Goal: Task Accomplishment & Management: Complete application form

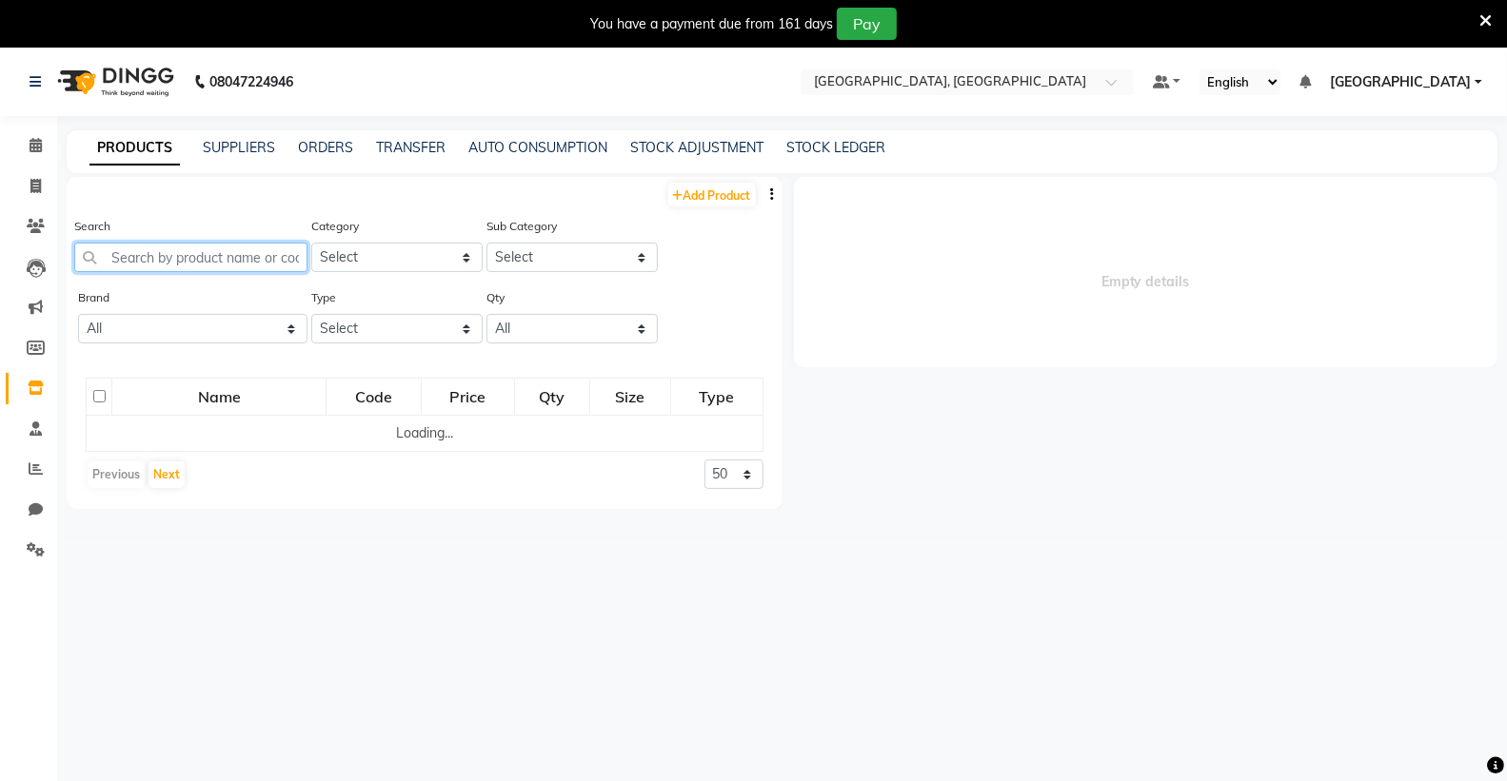
click at [191, 253] on input "text" at bounding box center [190, 258] width 233 height 30
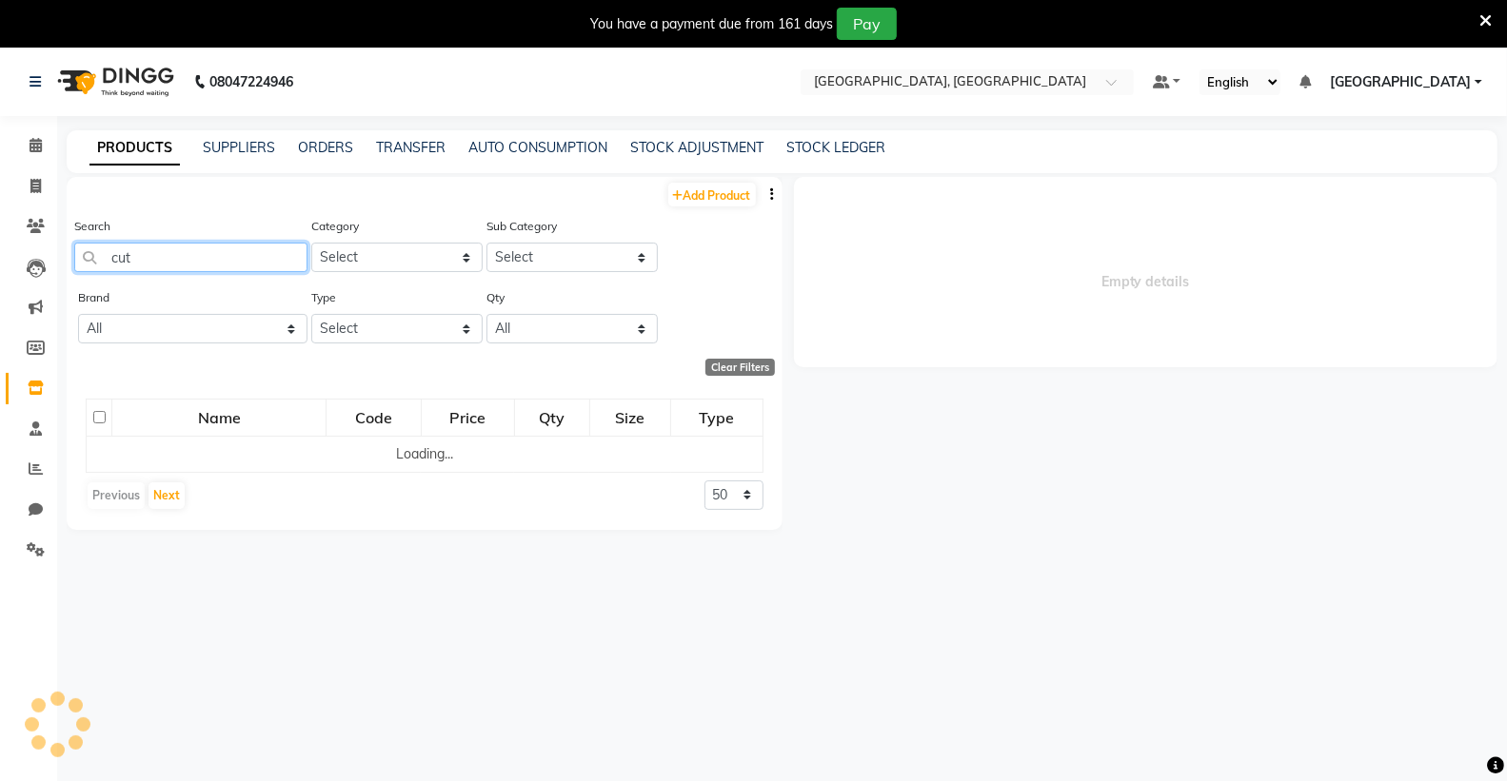
type input "cuti"
select select
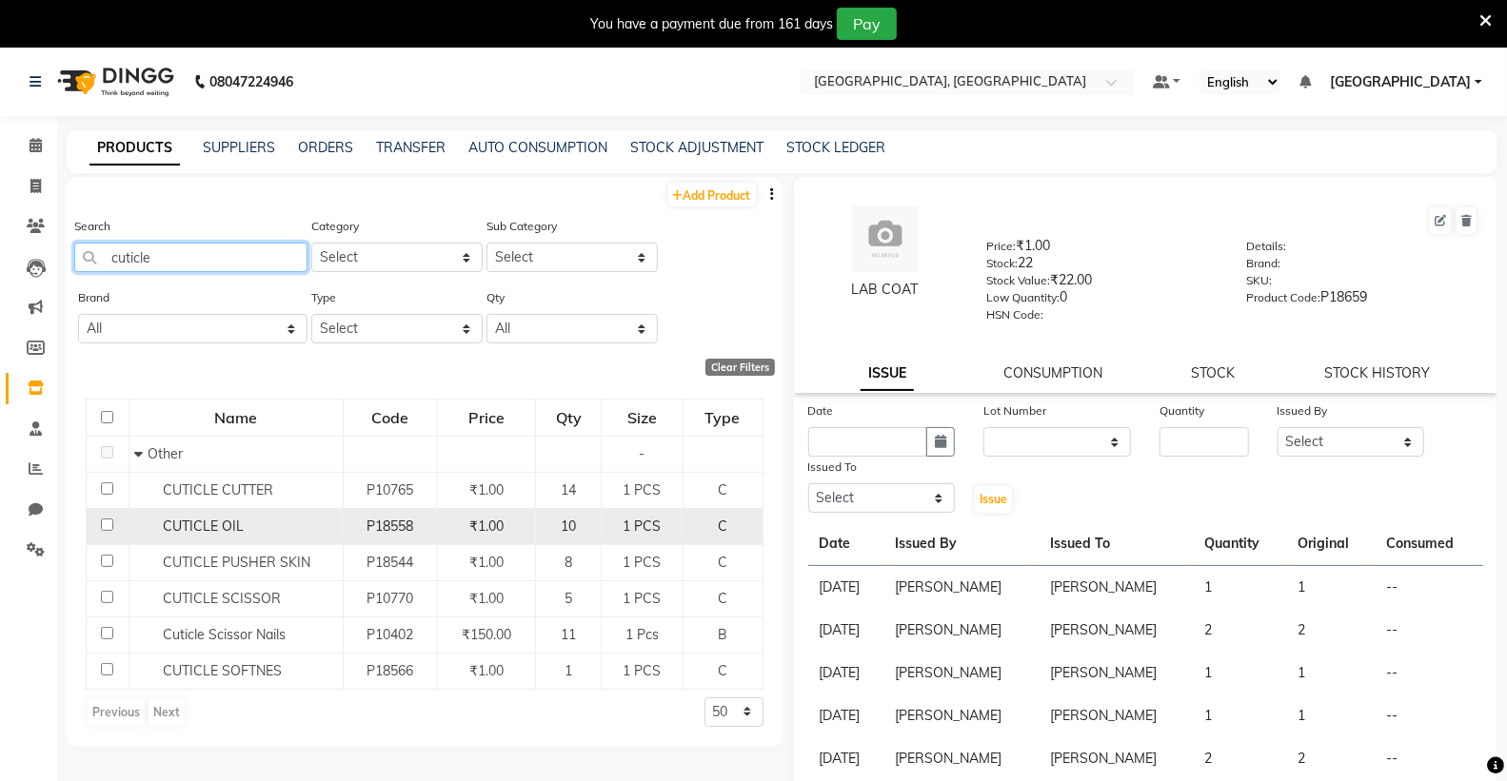
type input "cuticle"
click at [284, 533] on div "CUTICLE OIL" at bounding box center [236, 527] width 204 height 20
select select
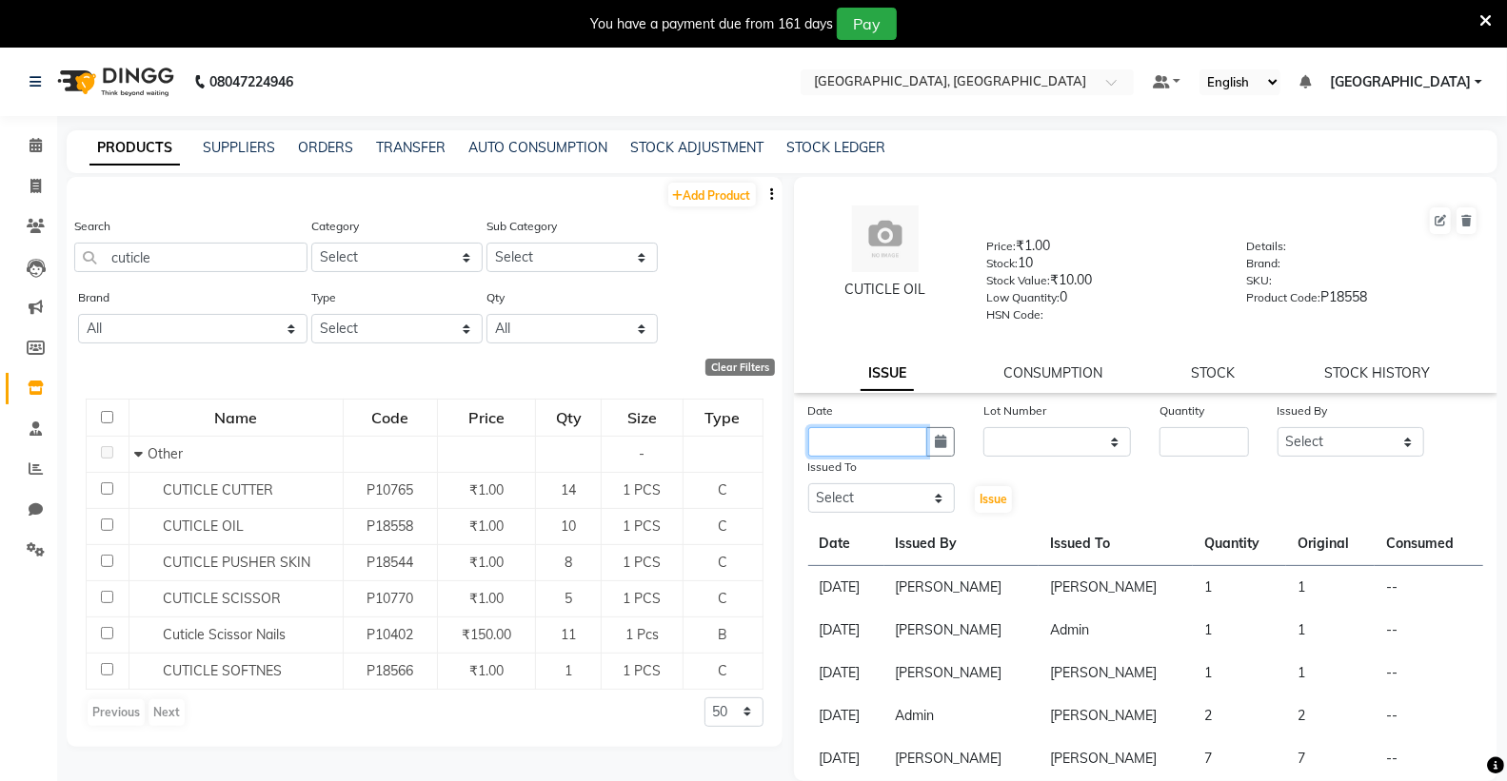
click at [854, 443] on input "text" at bounding box center [868, 442] width 120 height 30
select select "9"
select select "2025"
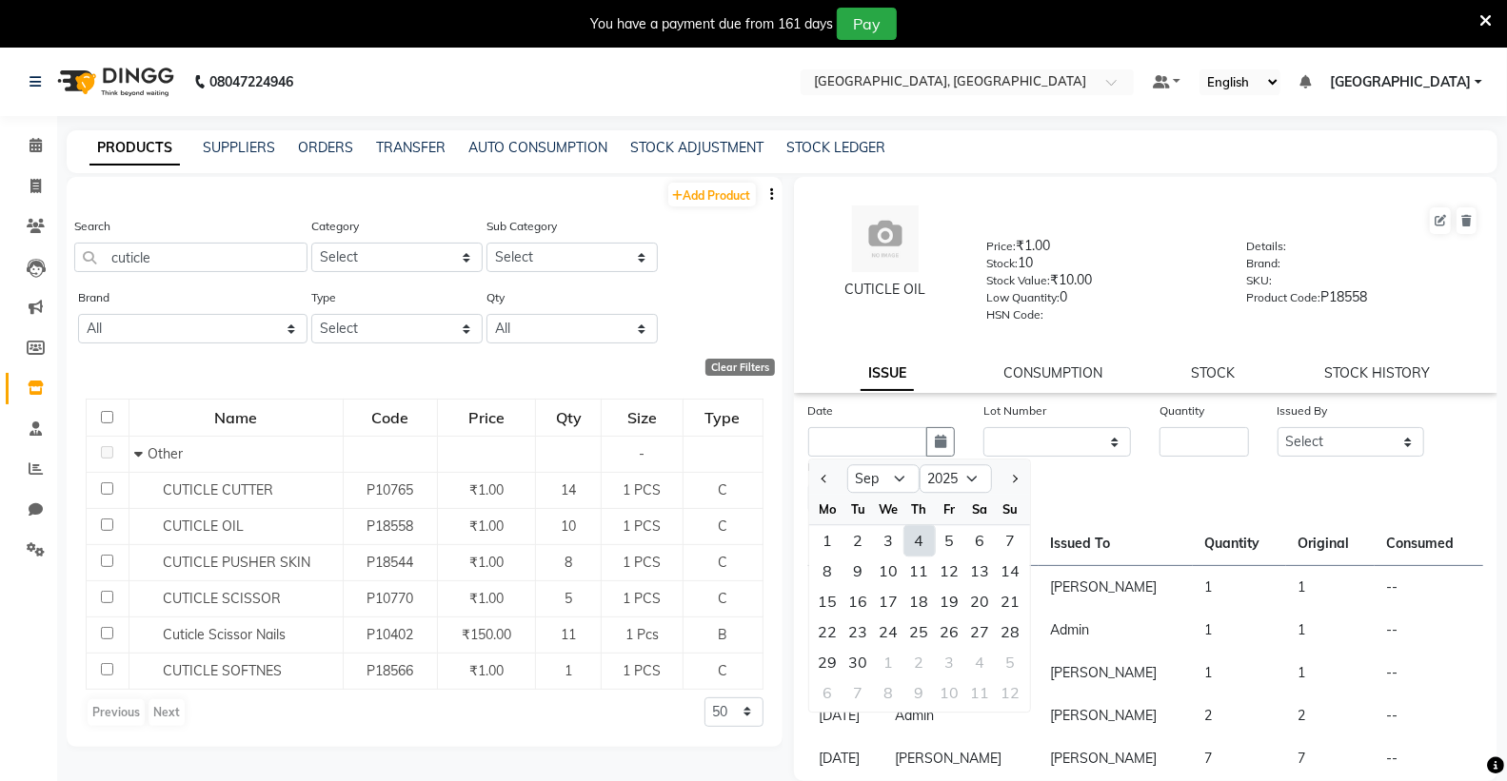
drag, startPoint x: 918, startPoint y: 545, endPoint x: 1039, endPoint y: 516, distance: 124.4
click at [919, 545] on div "4" at bounding box center [919, 540] width 30 height 30
type input "[DATE]"
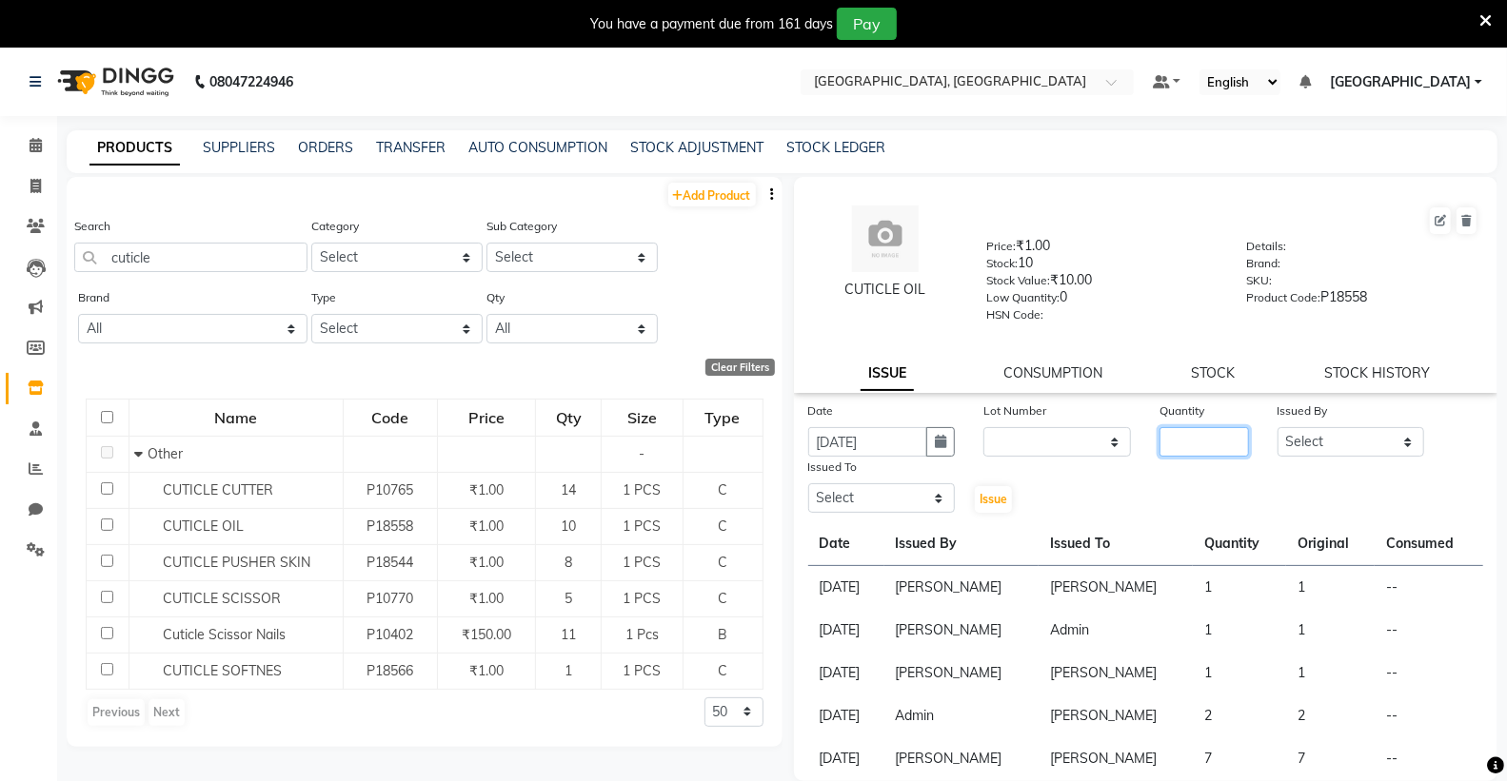
click at [1180, 449] on input "number" at bounding box center [1203, 442] width 89 height 30
type input "1"
drag, startPoint x: 1340, startPoint y: 435, endPoint x: 1339, endPoint y: 450, distance: 15.3
click at [1340, 435] on select "Select Admin [PERSON_NAME] [PERSON_NAME] [PERSON_NAME] [PERSON_NAME] [PERSON_NA…" at bounding box center [1351, 442] width 148 height 30
select select "72657"
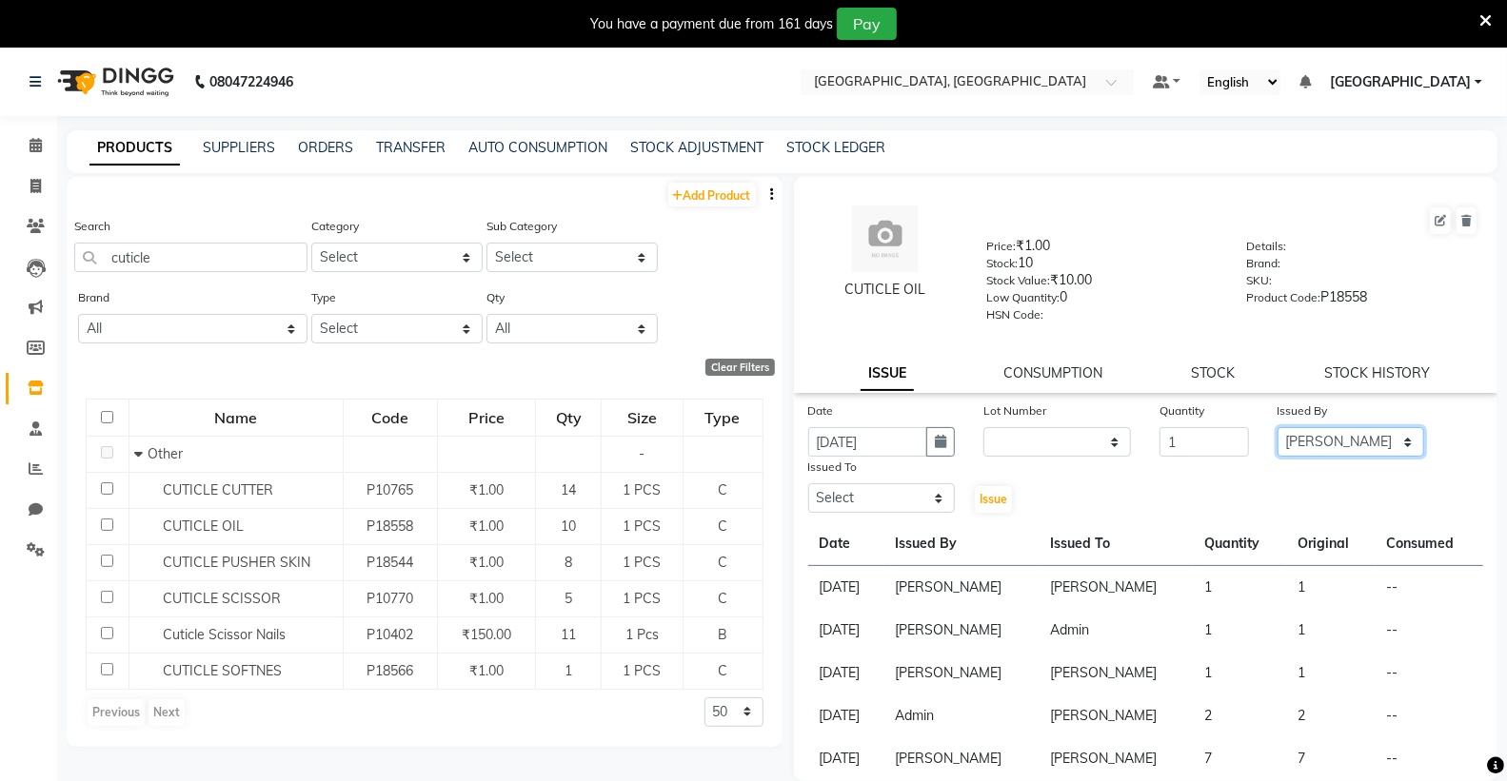
click at [1277, 428] on select "Select Admin [PERSON_NAME] [PERSON_NAME] [PERSON_NAME] [PERSON_NAME] [PERSON_NA…" at bounding box center [1351, 442] width 148 height 30
drag, startPoint x: 859, startPoint y: 498, endPoint x: 847, endPoint y: 485, distance: 17.5
click at [857, 497] on select "Select Admin [PERSON_NAME] [PERSON_NAME] [PERSON_NAME] [PERSON_NAME] [PERSON_NA…" at bounding box center [882, 498] width 148 height 30
select select "72657"
click at [808, 484] on select "Select Admin [PERSON_NAME] [PERSON_NAME] [PERSON_NAME] [PERSON_NAME] [PERSON_NA…" at bounding box center [882, 498] width 148 height 30
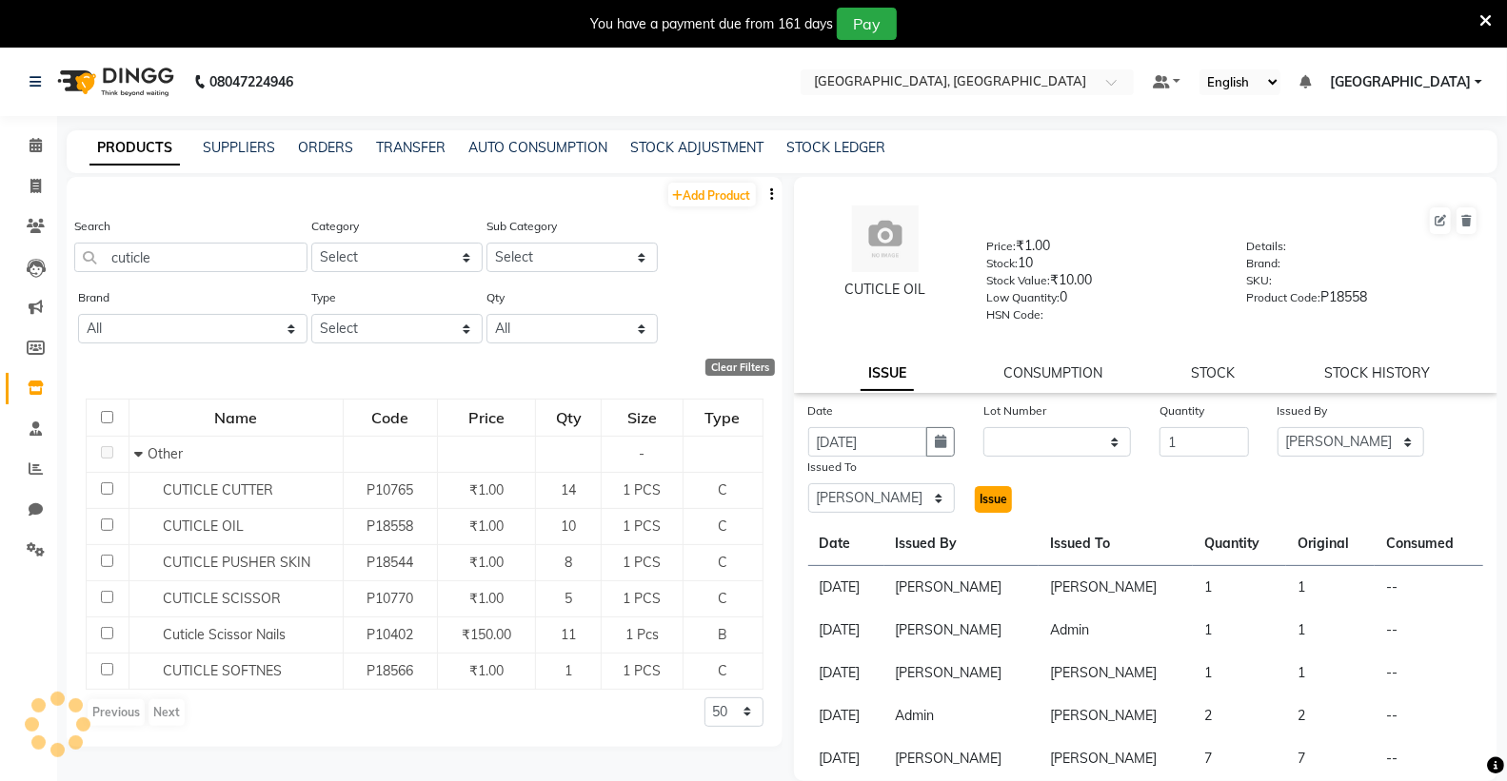
click at [996, 496] on span "Issue" at bounding box center [993, 499] width 28 height 14
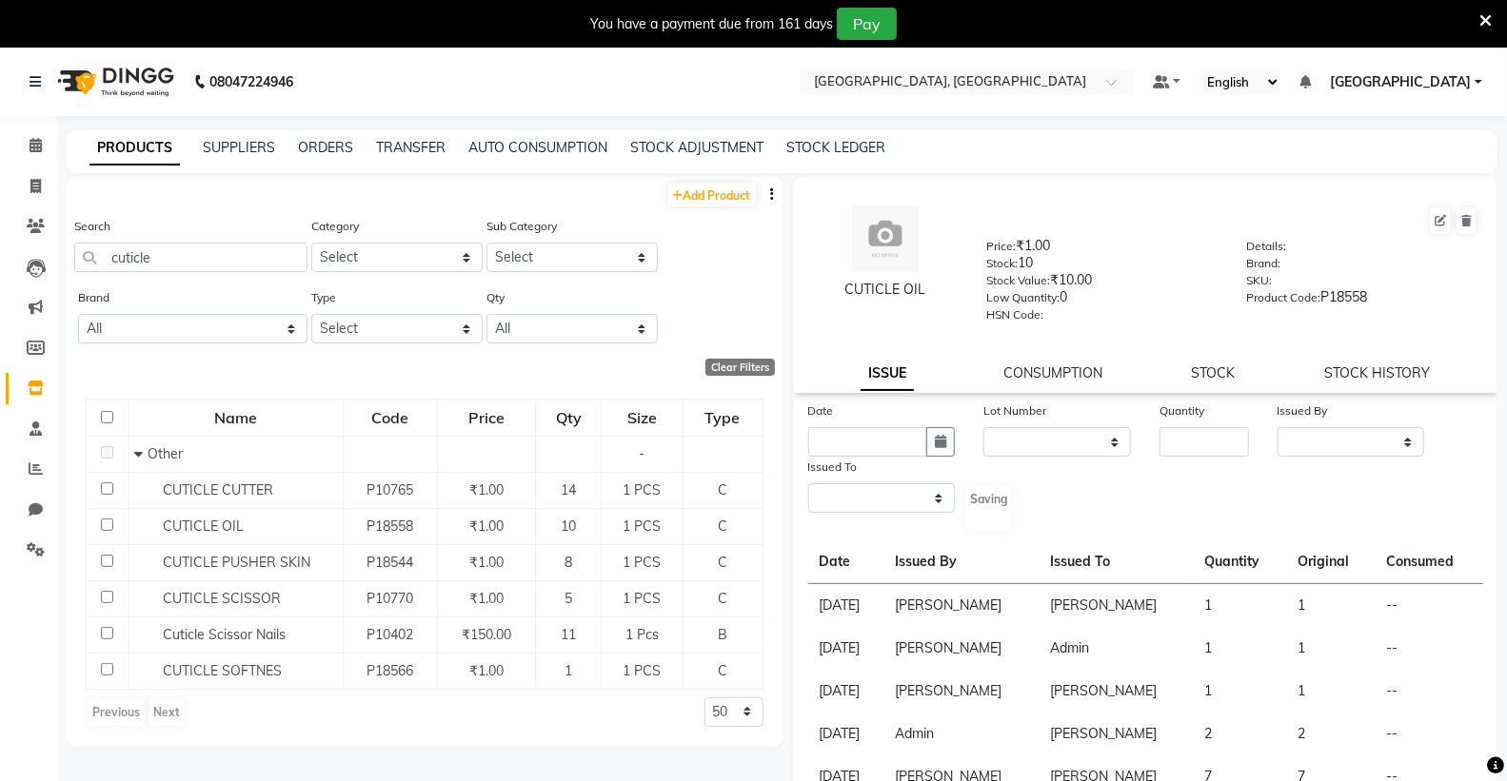
select select
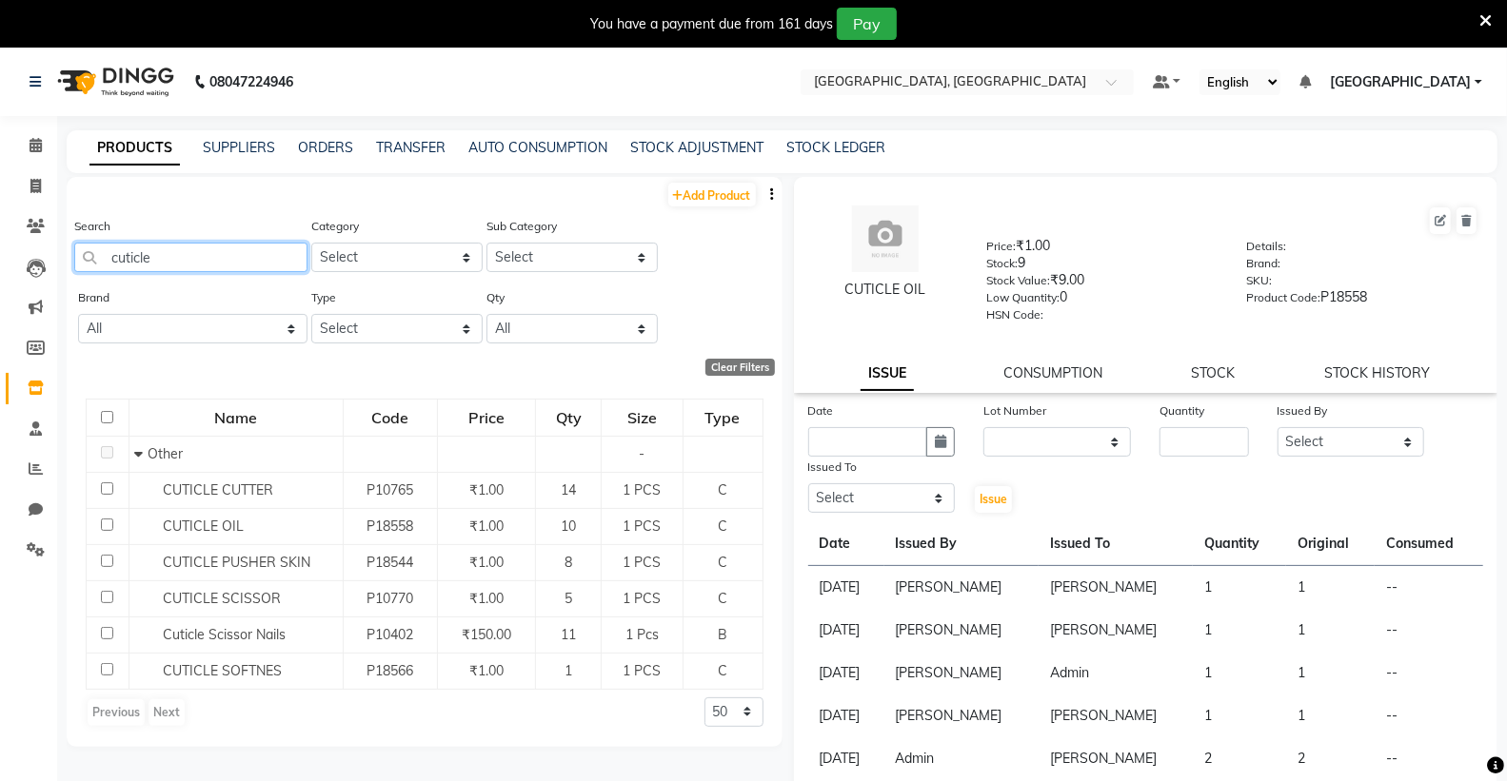
click at [178, 259] on input "cuticle" at bounding box center [190, 258] width 233 height 30
type input "c"
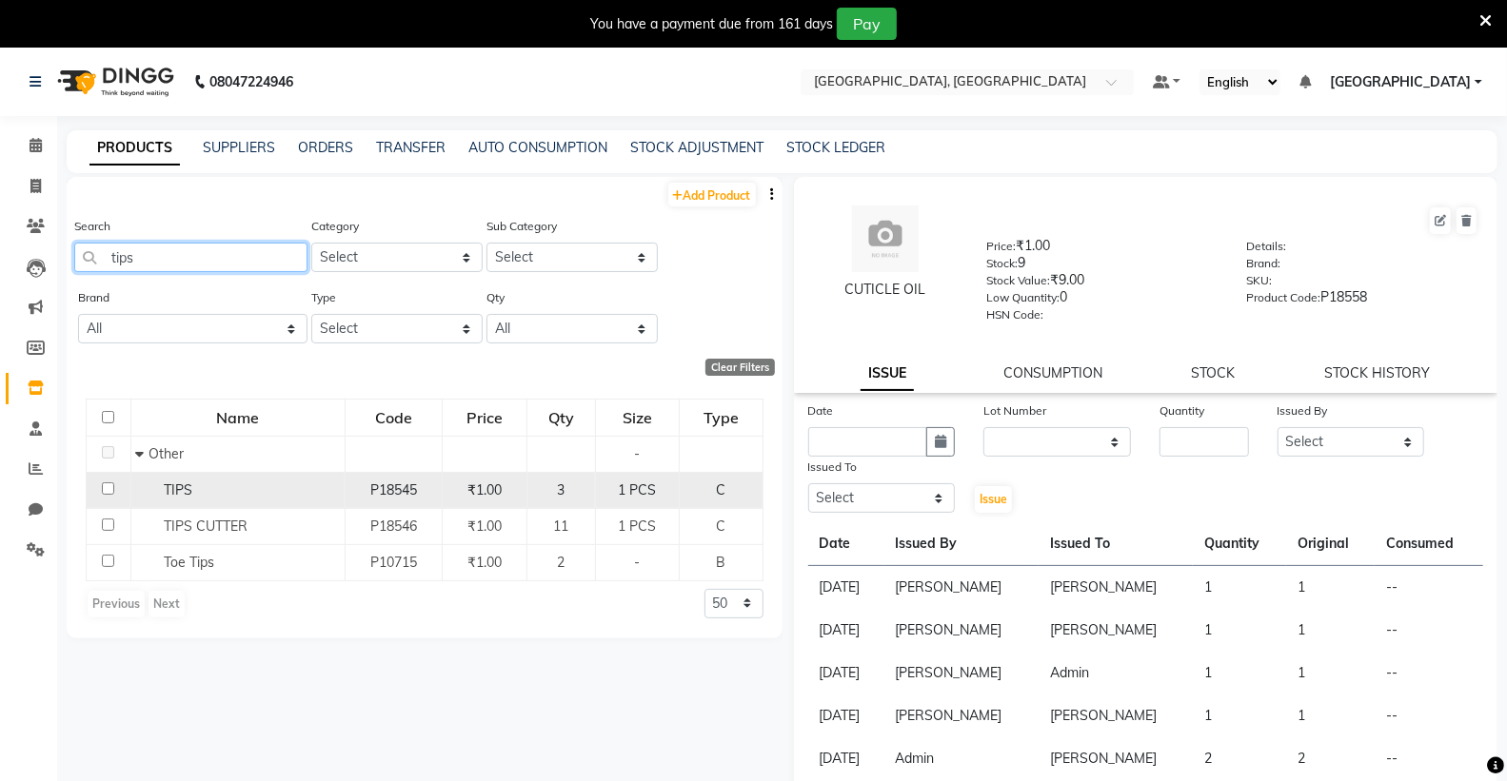
type input "tips"
click at [225, 501] on td "TIPS" at bounding box center [237, 490] width 214 height 36
click at [251, 487] on div "TIPS" at bounding box center [237, 491] width 204 height 20
select select
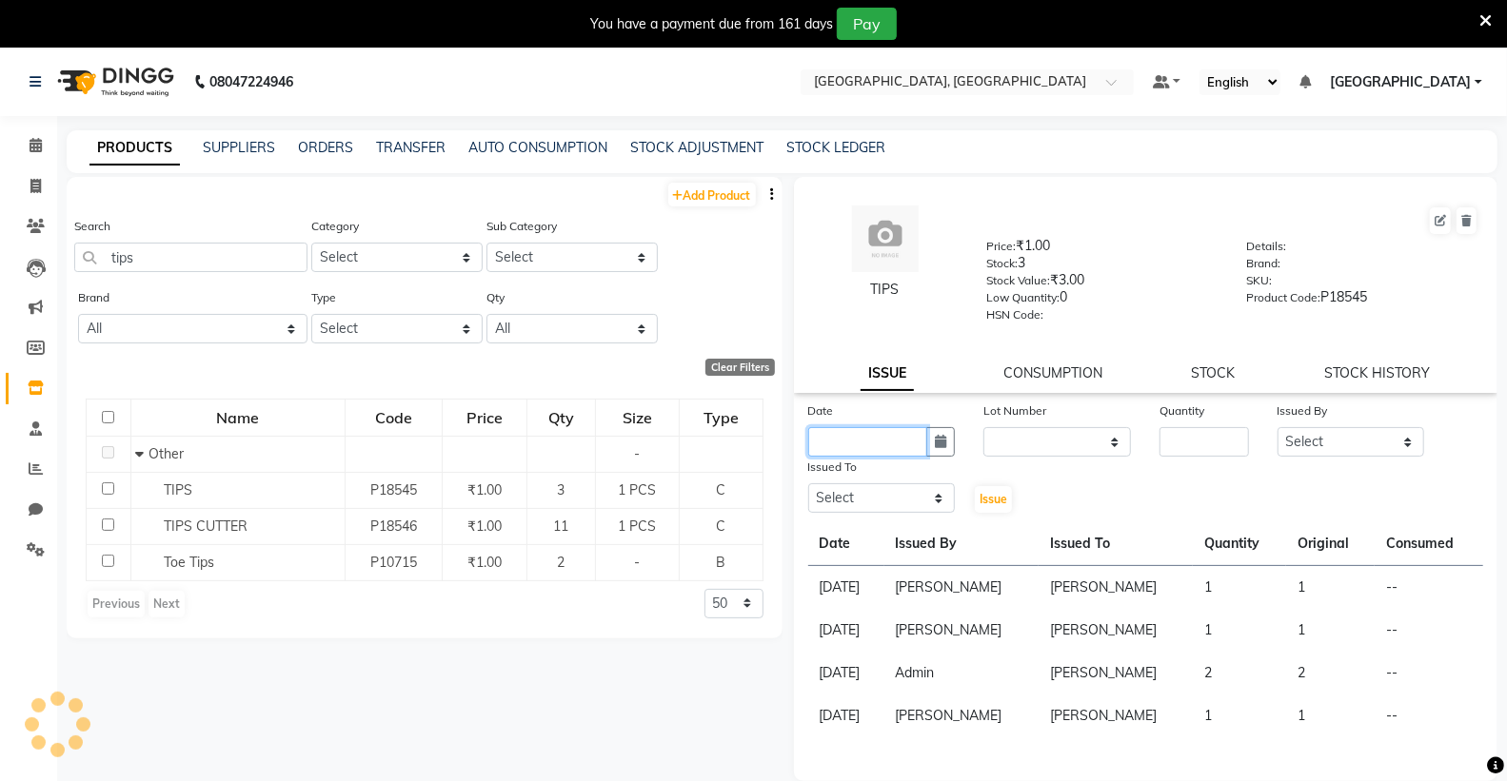
click at [858, 450] on input "text" at bounding box center [868, 442] width 120 height 30
select select "9"
select select "2025"
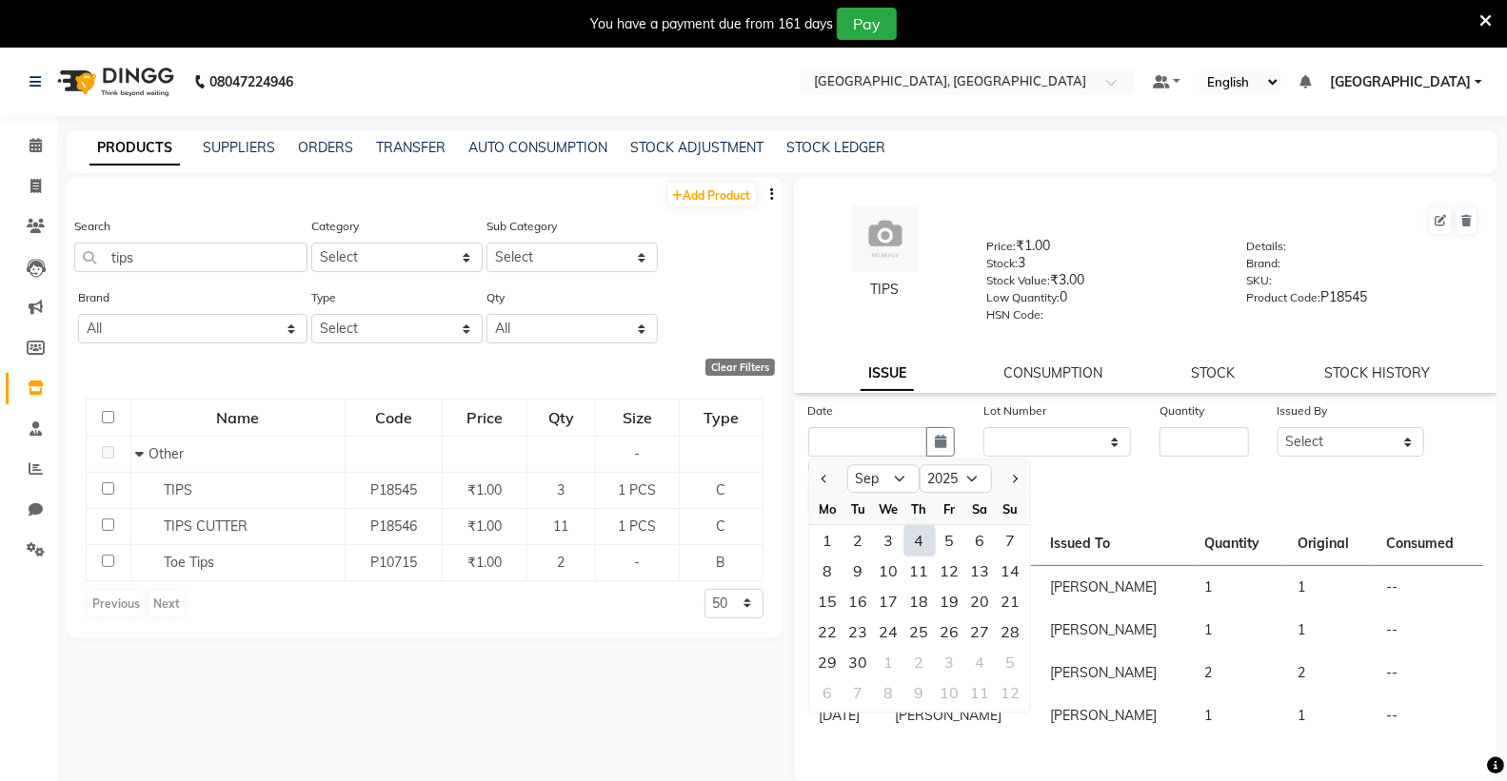
click at [923, 546] on div "4" at bounding box center [919, 540] width 30 height 30
type input "[DATE]"
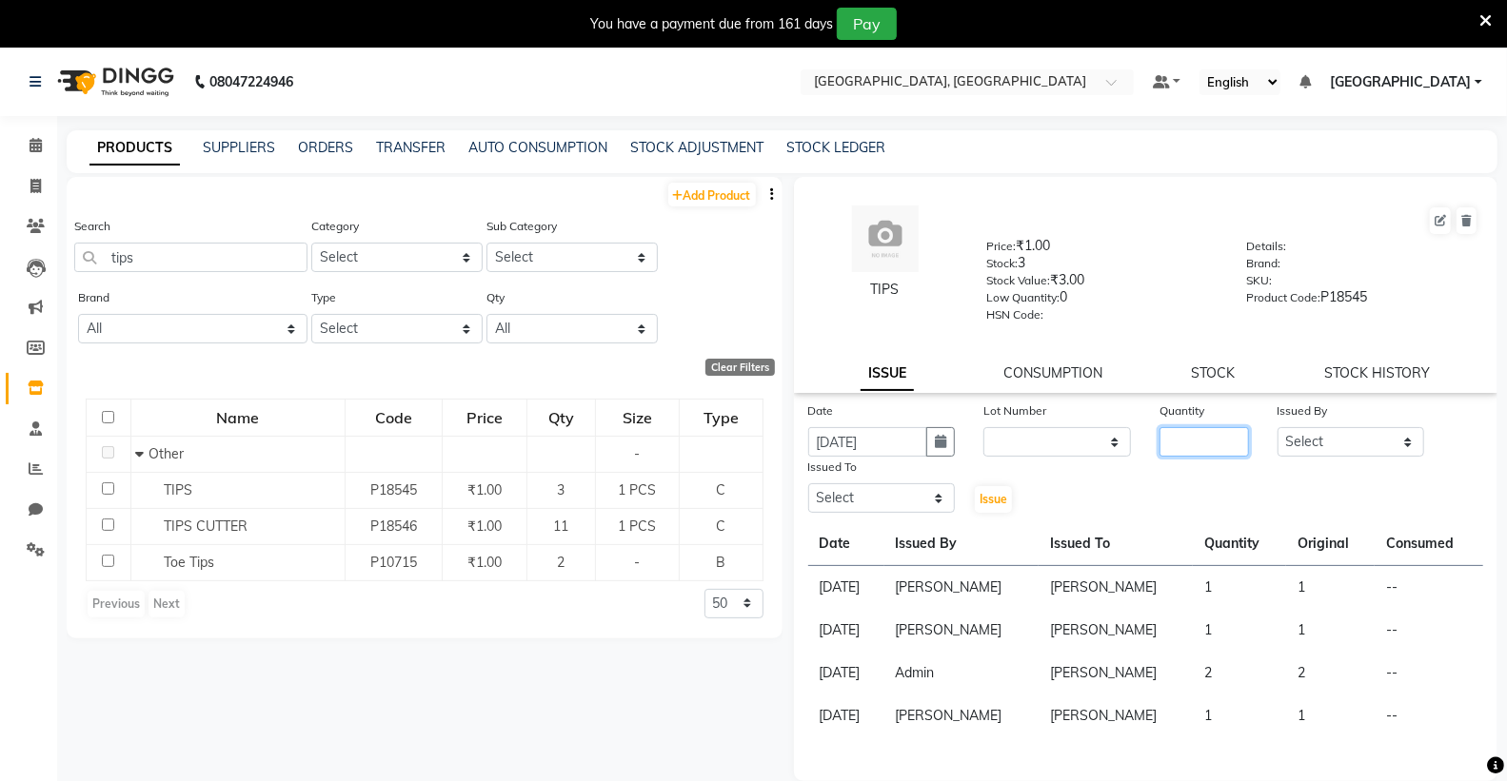
drag, startPoint x: 1181, startPoint y: 441, endPoint x: 1159, endPoint y: 431, distance: 23.9
click at [1175, 441] on input "number" at bounding box center [1203, 442] width 89 height 30
type input "1"
click at [1344, 430] on div "Issued By Select Admin [PERSON_NAME] [PERSON_NAME] [PERSON_NAME] [PERSON_NAME] …" at bounding box center [1351, 429] width 176 height 56
click at [1343, 436] on select "Select Admin [PERSON_NAME] [PERSON_NAME] [PERSON_NAME] [PERSON_NAME] [PERSON_NA…" at bounding box center [1351, 442] width 148 height 30
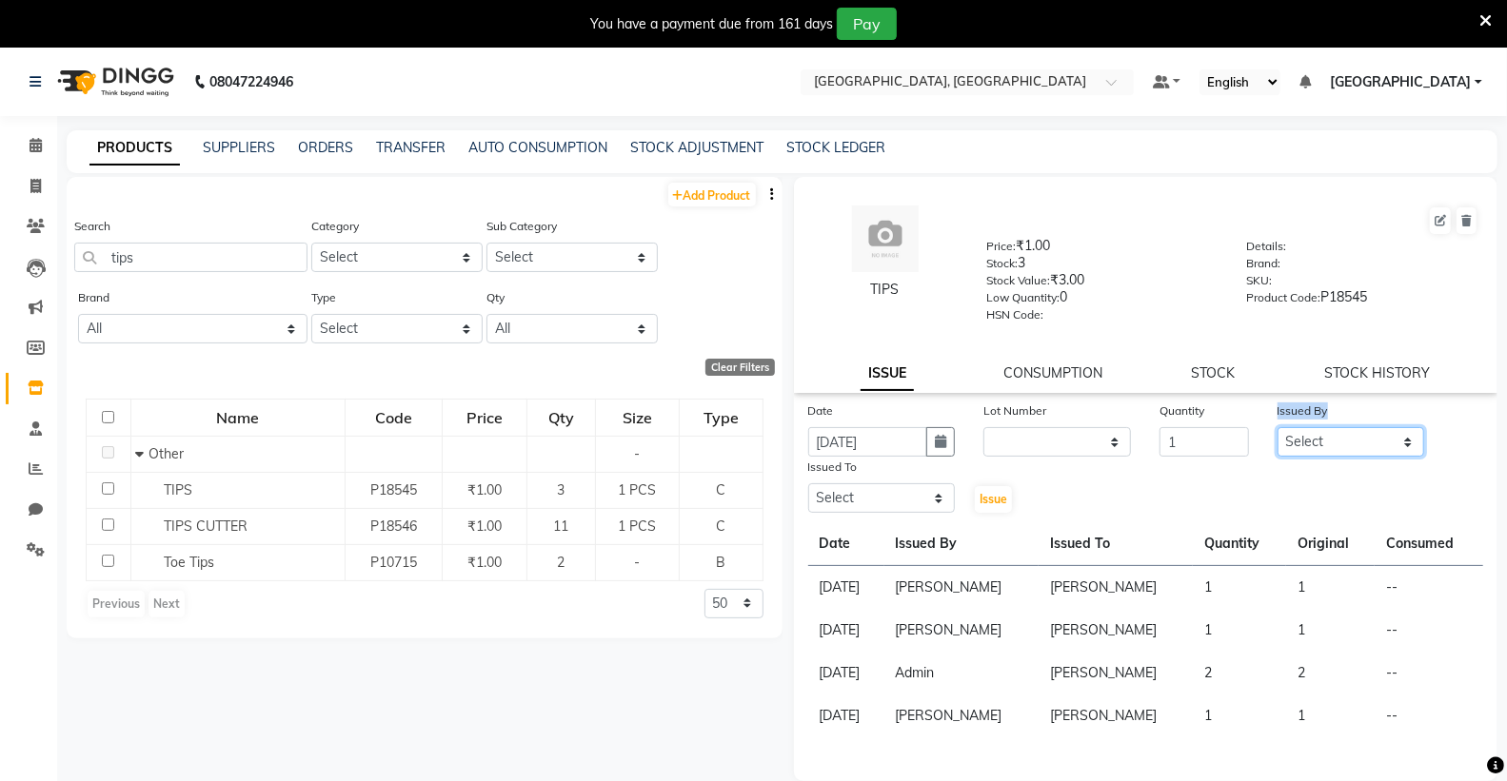
select select "72657"
click at [1277, 428] on select "Select Admin [PERSON_NAME] [PERSON_NAME] [PERSON_NAME] [PERSON_NAME] [PERSON_NA…" at bounding box center [1351, 442] width 148 height 30
drag, startPoint x: 901, startPoint y: 504, endPoint x: 885, endPoint y: 489, distance: 22.2
click at [899, 503] on select "Select Admin [PERSON_NAME] [PERSON_NAME] [PERSON_NAME] [PERSON_NAME] [PERSON_NA…" at bounding box center [882, 498] width 148 height 30
select select "72657"
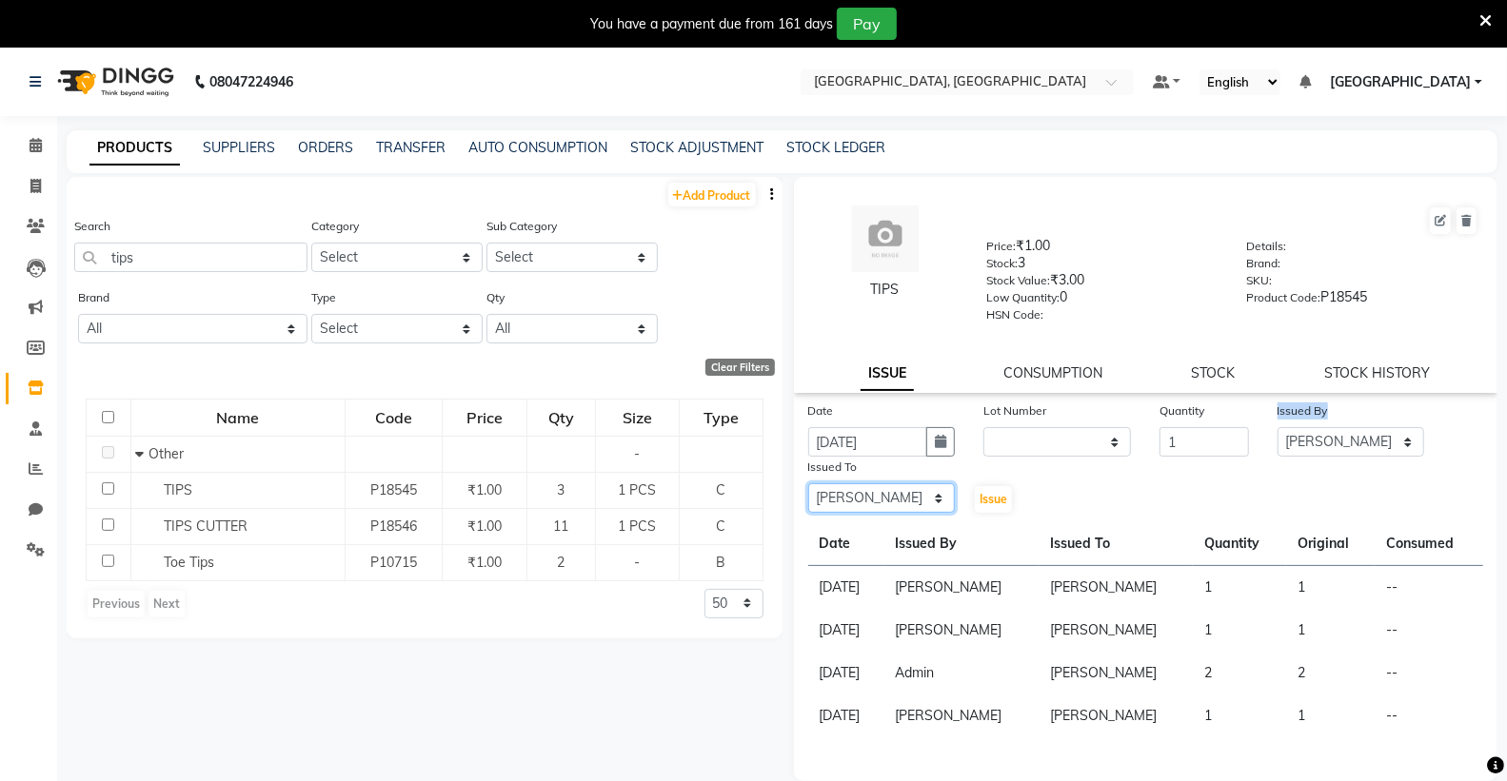
click at [808, 484] on select "Select Admin [PERSON_NAME] [PERSON_NAME] [PERSON_NAME] [PERSON_NAME] [PERSON_NA…" at bounding box center [882, 498] width 148 height 30
click at [1003, 506] on span "Issue" at bounding box center [993, 499] width 28 height 14
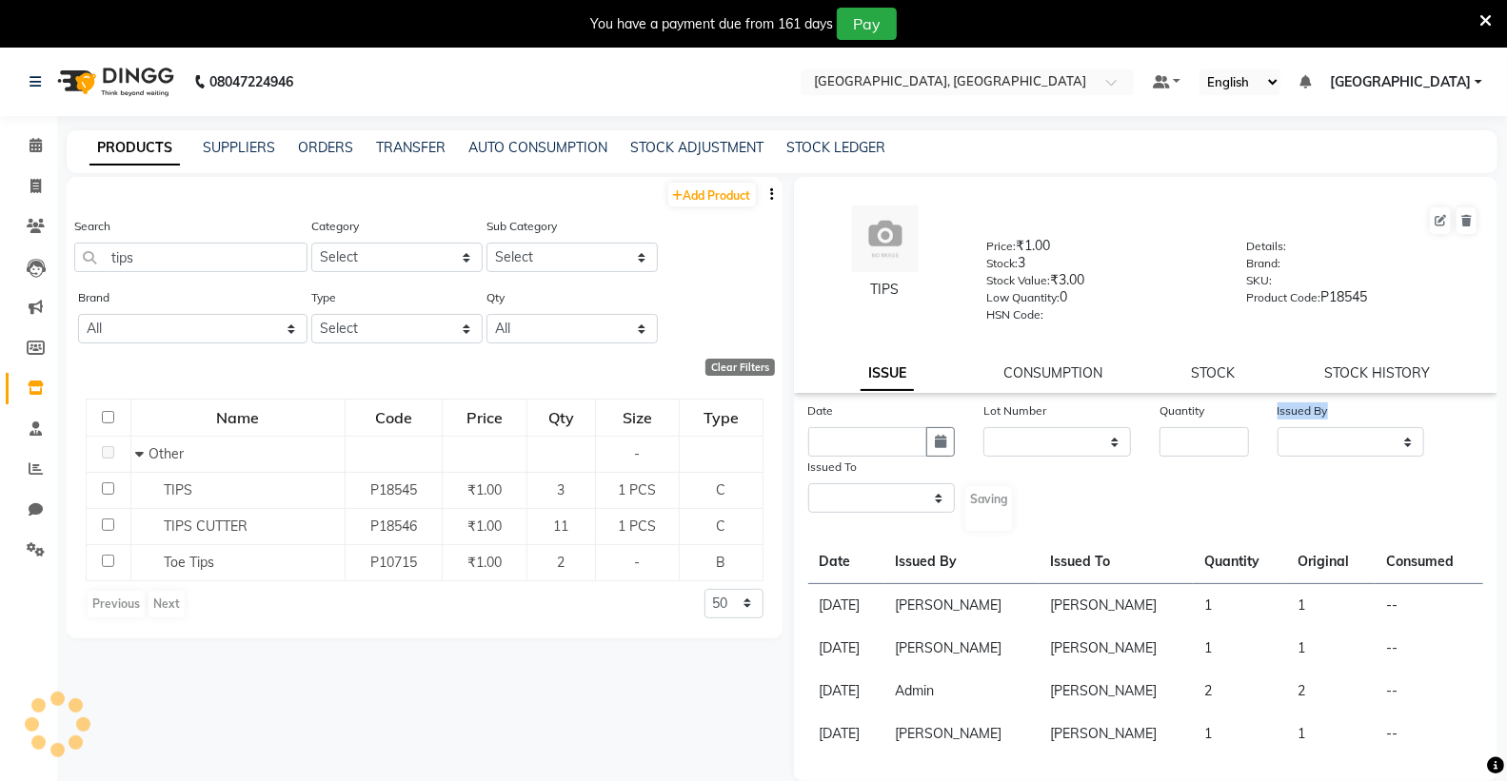
select select
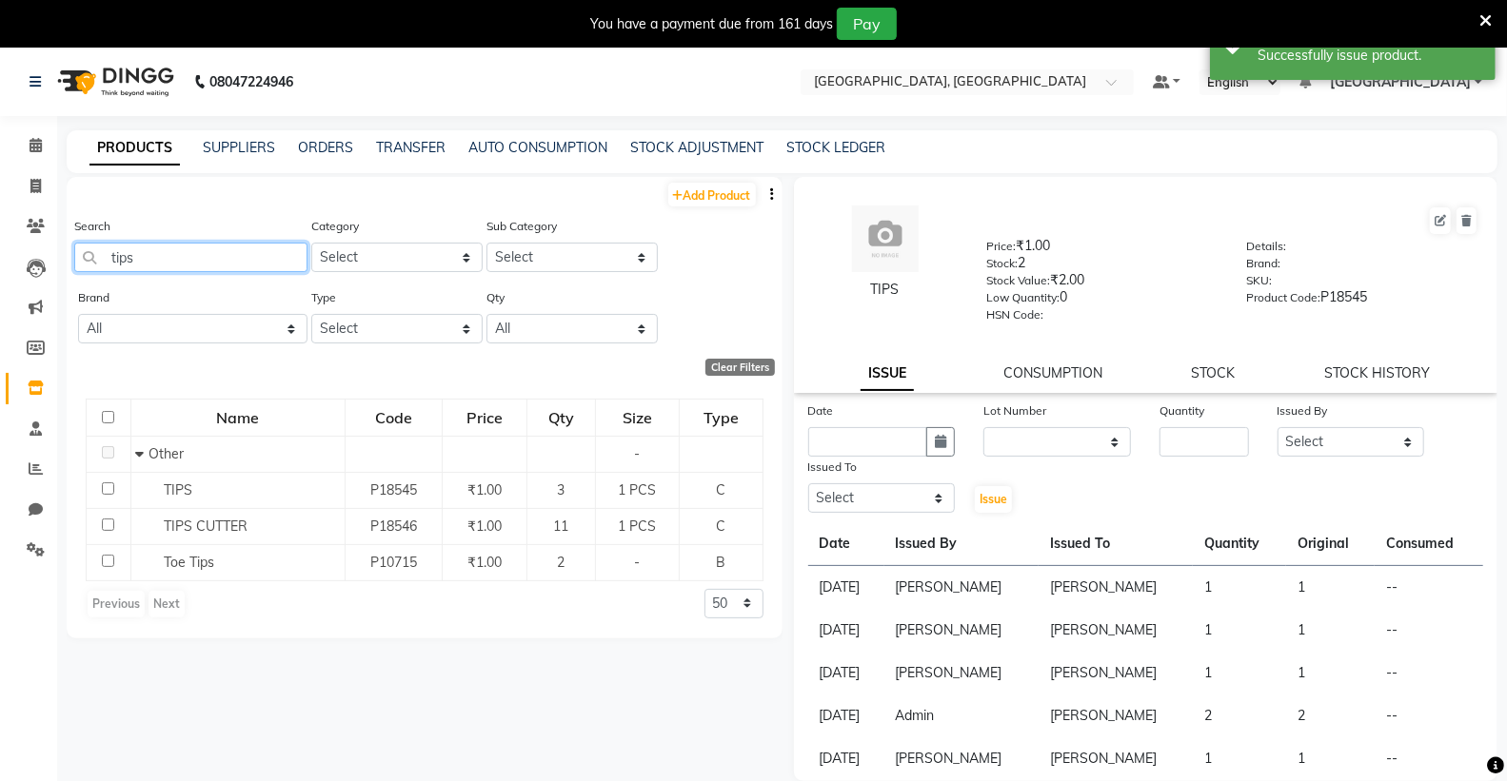
click at [229, 258] on input "tips" at bounding box center [190, 258] width 233 height 30
type input "t"
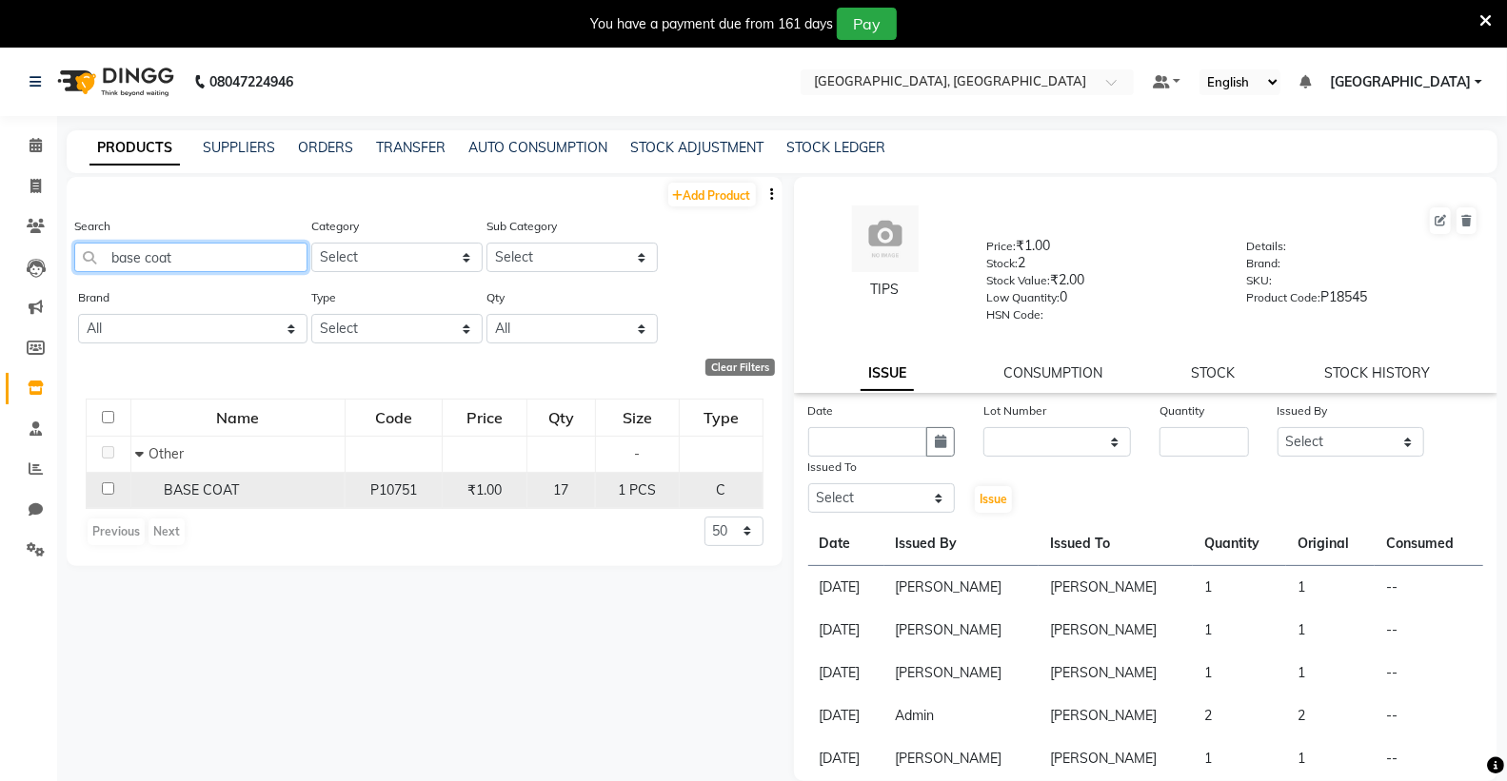
type input "base coat"
click at [264, 501] on td "BASE COAT" at bounding box center [237, 490] width 214 height 36
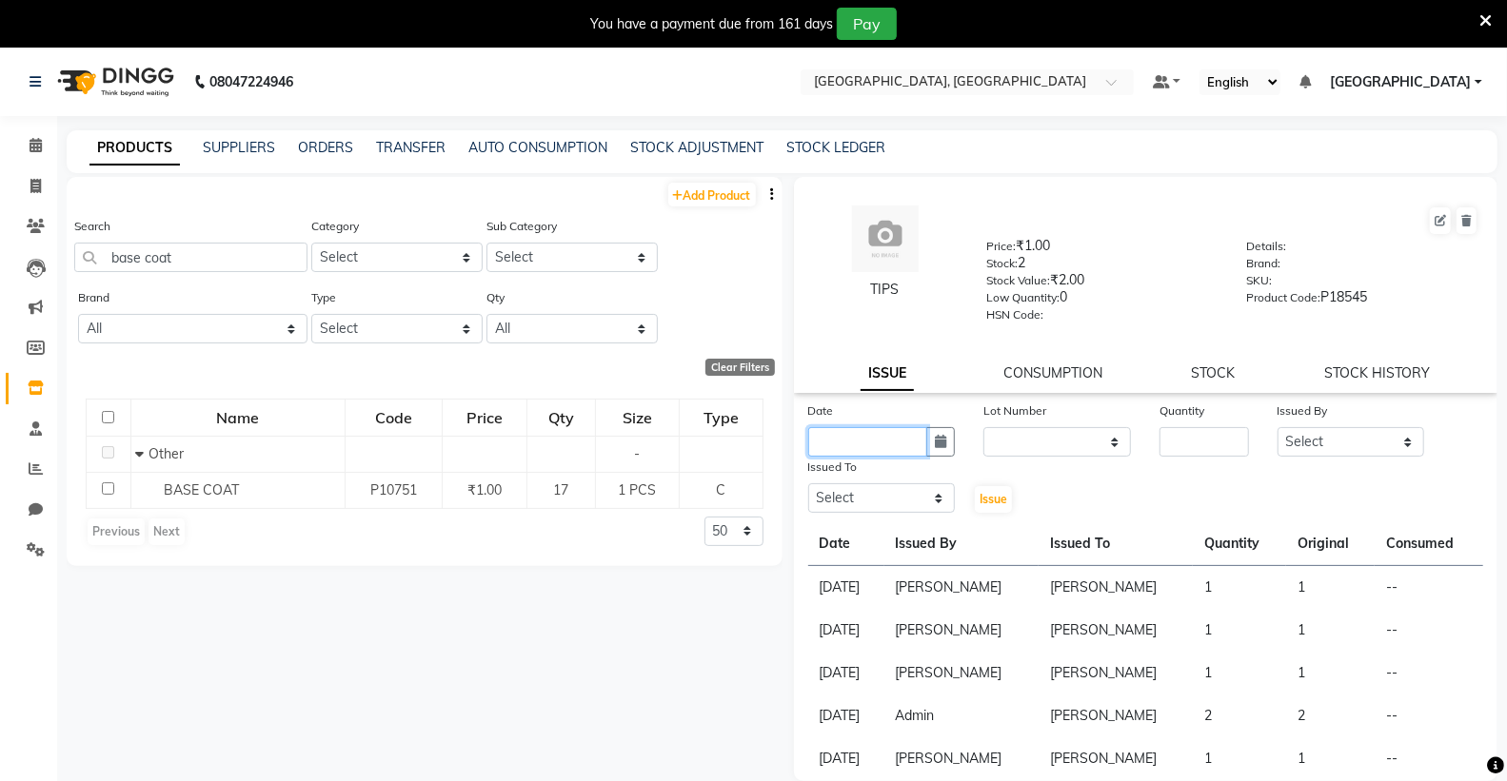
click at [848, 442] on input "text" at bounding box center [868, 442] width 120 height 30
select select "9"
select select "2025"
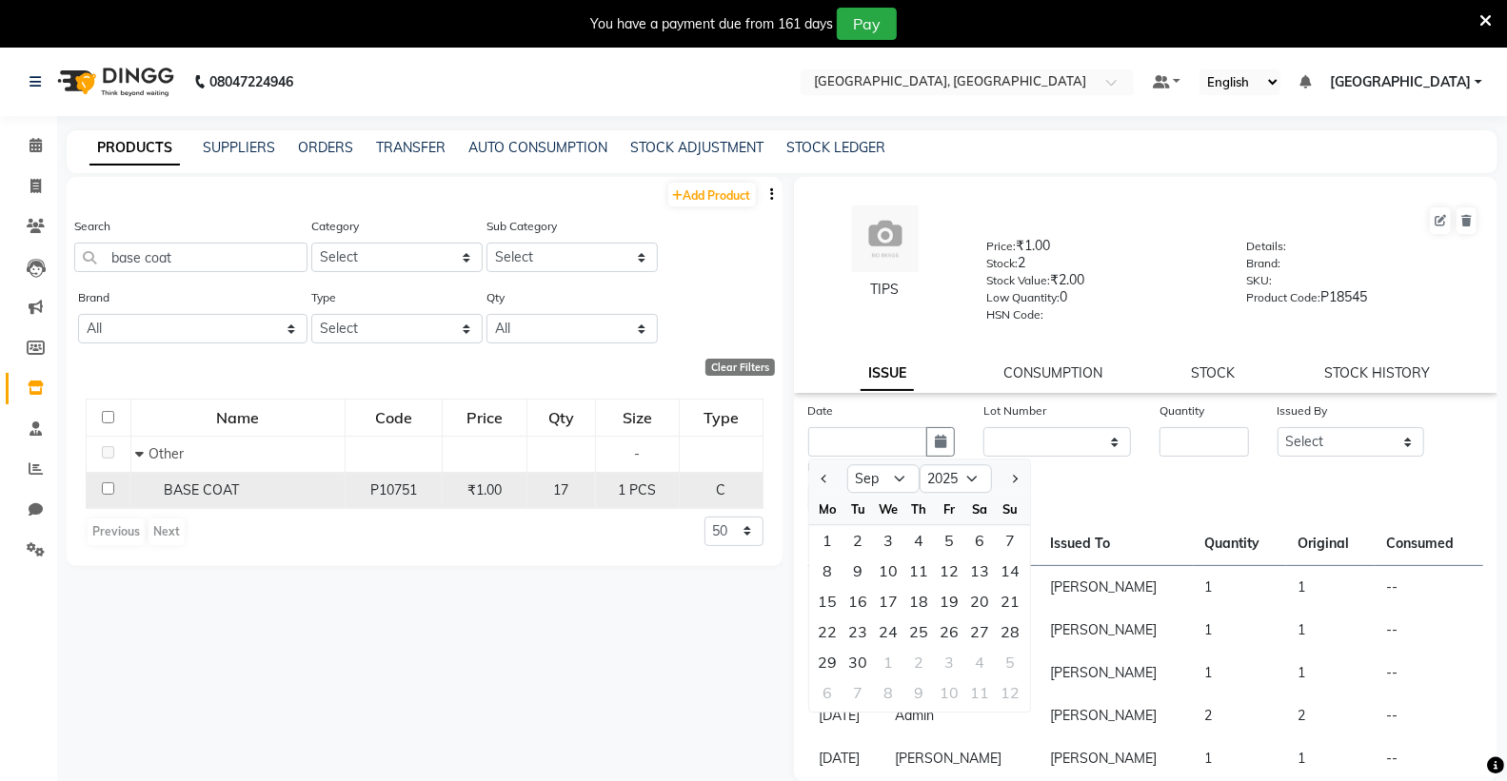
click at [246, 483] on div "BASE COAT" at bounding box center [237, 491] width 204 height 20
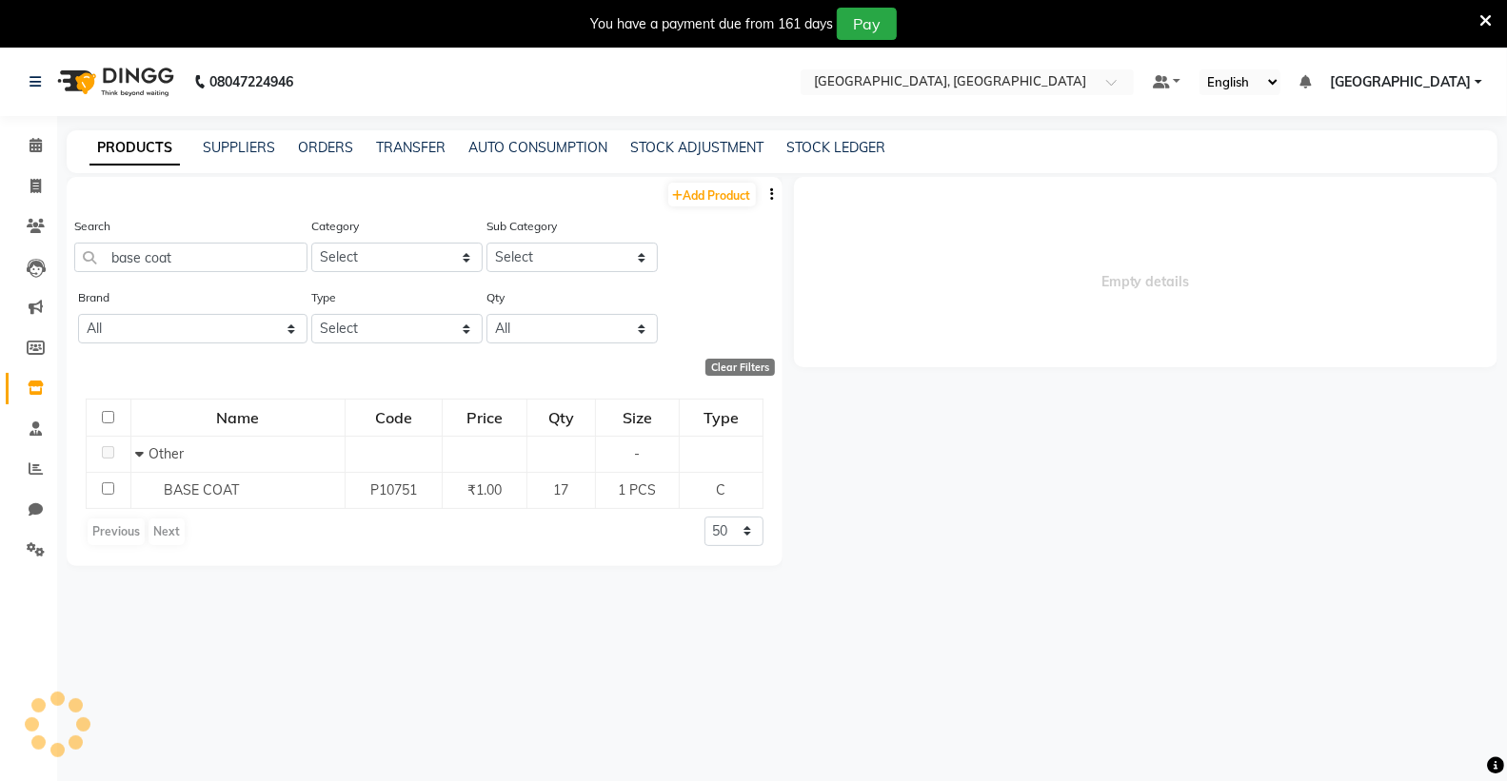
select select
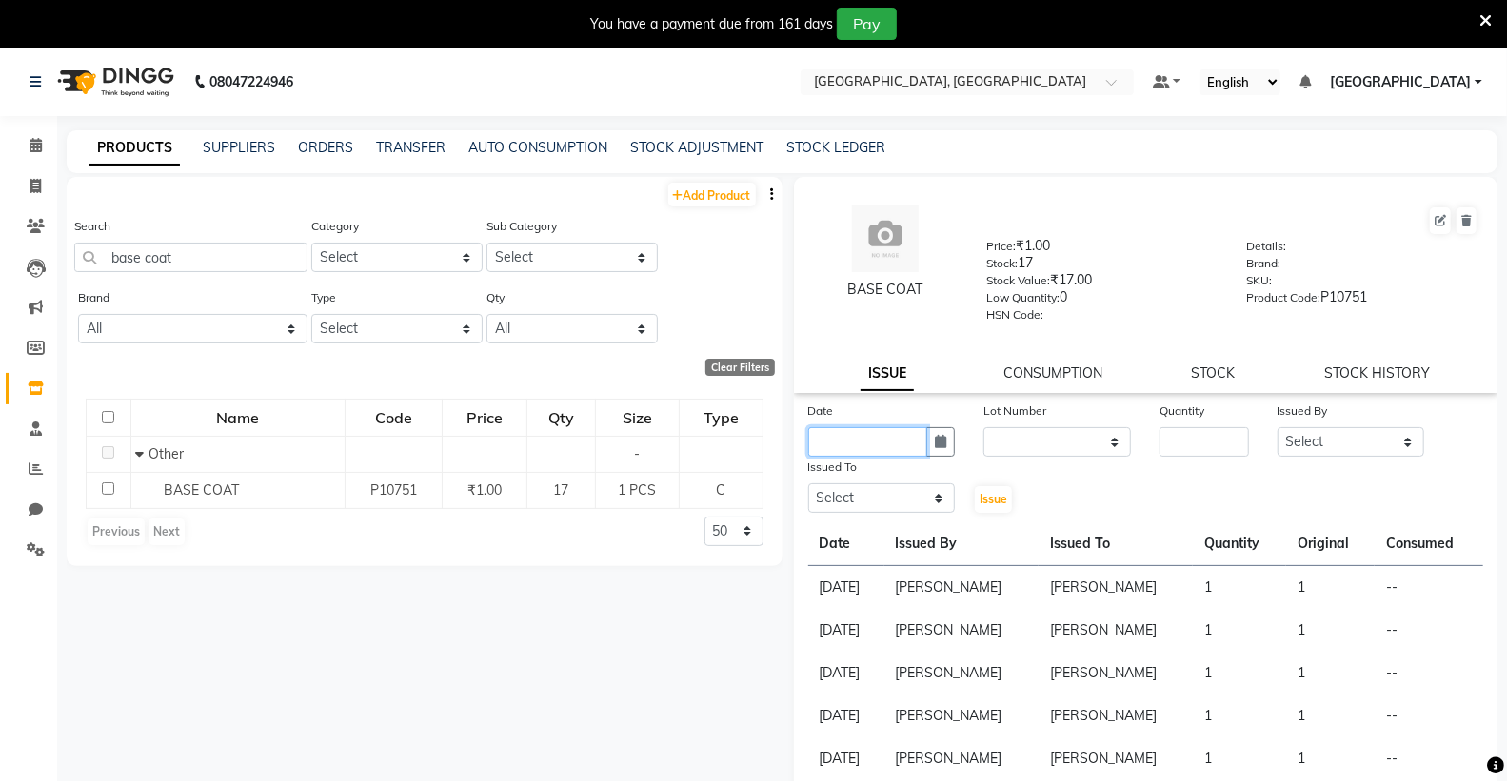
click at [847, 444] on input "text" at bounding box center [868, 442] width 120 height 30
select select "9"
select select "2025"
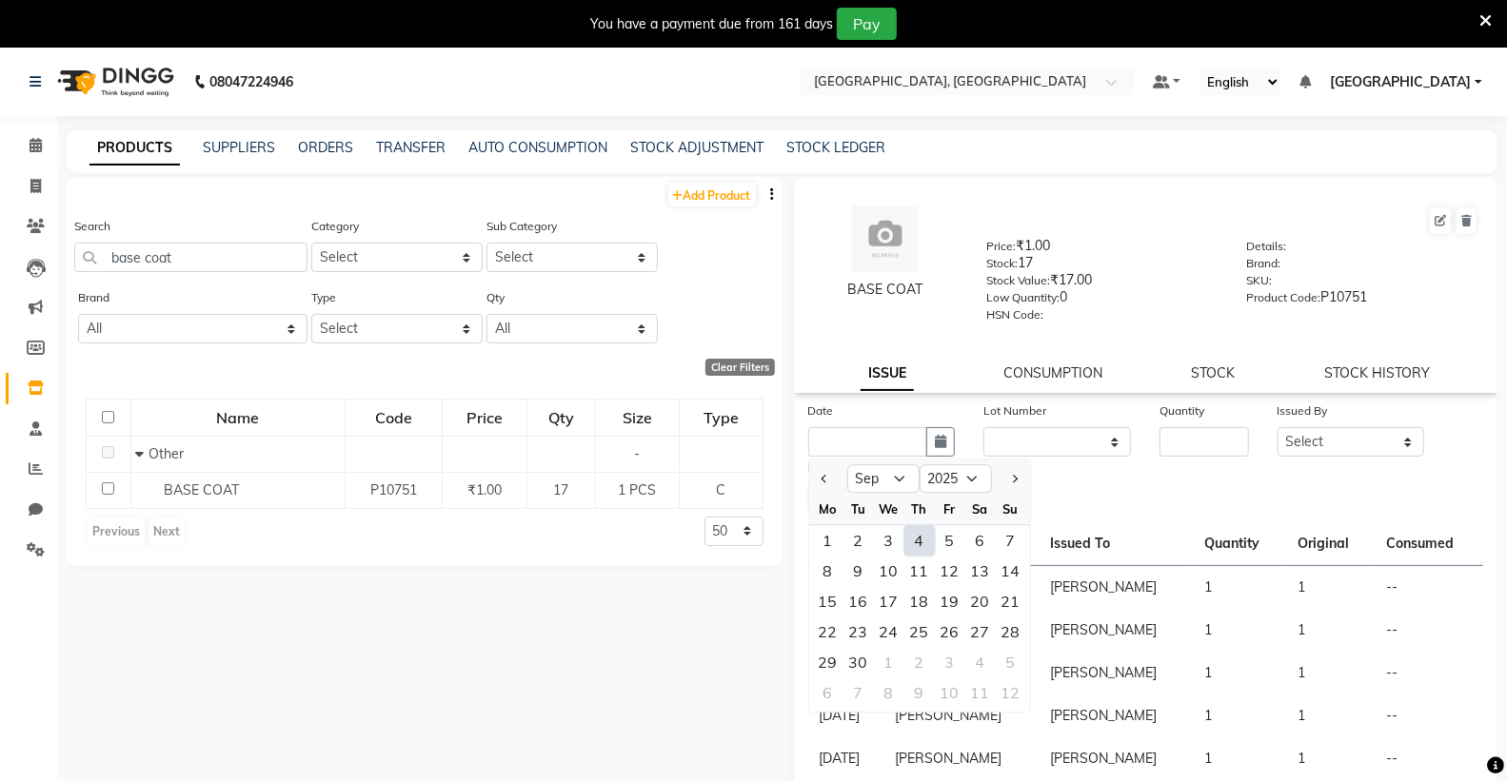
click at [918, 542] on div "4" at bounding box center [919, 540] width 30 height 30
type input "[DATE]"
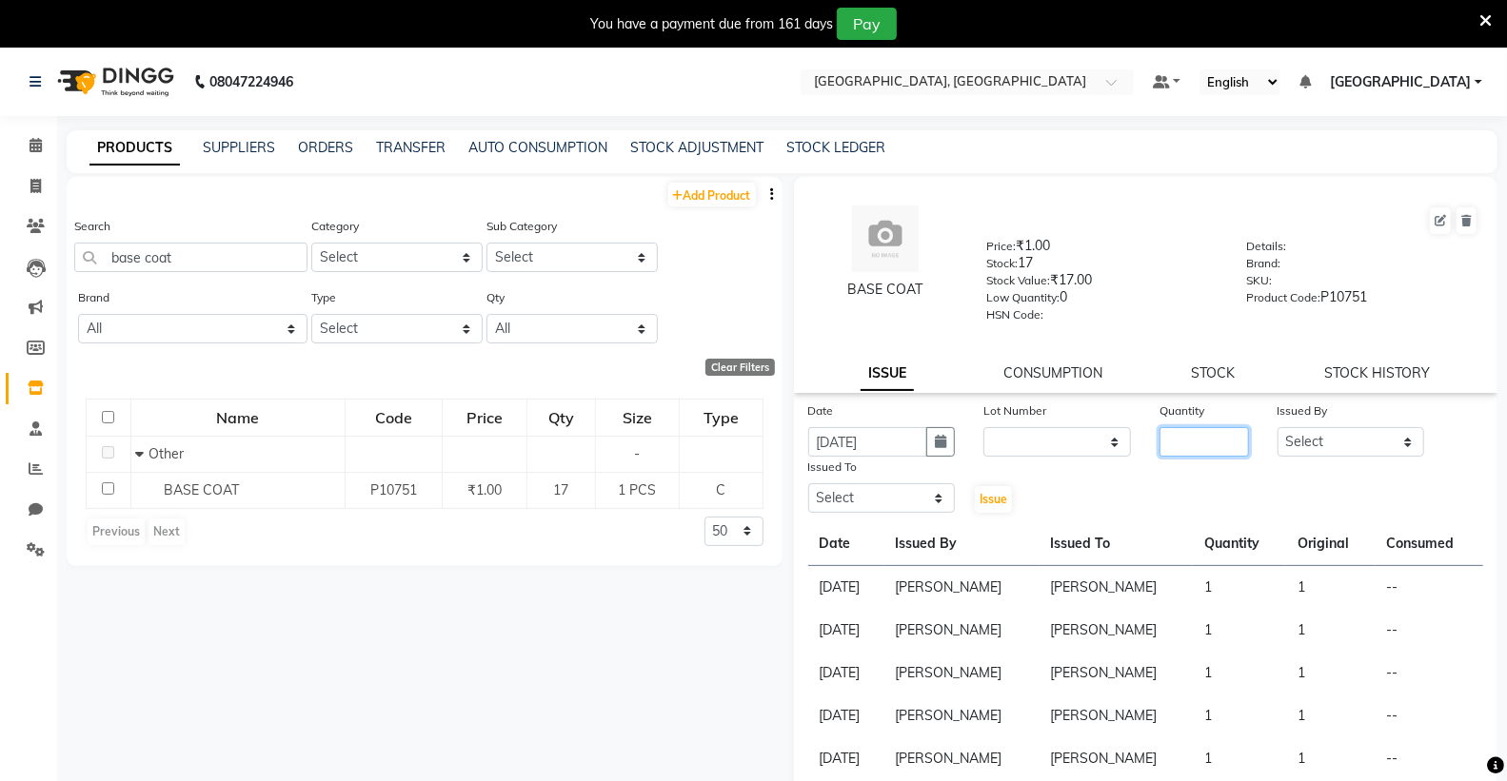
click at [1174, 445] on input "number" at bounding box center [1203, 442] width 89 height 30
type input "1"
click at [1313, 447] on select "Select Admin [PERSON_NAME] [PERSON_NAME] [PERSON_NAME] [PERSON_NAME] [PERSON_NA…" at bounding box center [1351, 442] width 148 height 30
select select "72657"
click at [1277, 428] on select "Select Admin [PERSON_NAME] [PERSON_NAME] [PERSON_NAME] [PERSON_NAME] [PERSON_NA…" at bounding box center [1351, 442] width 148 height 30
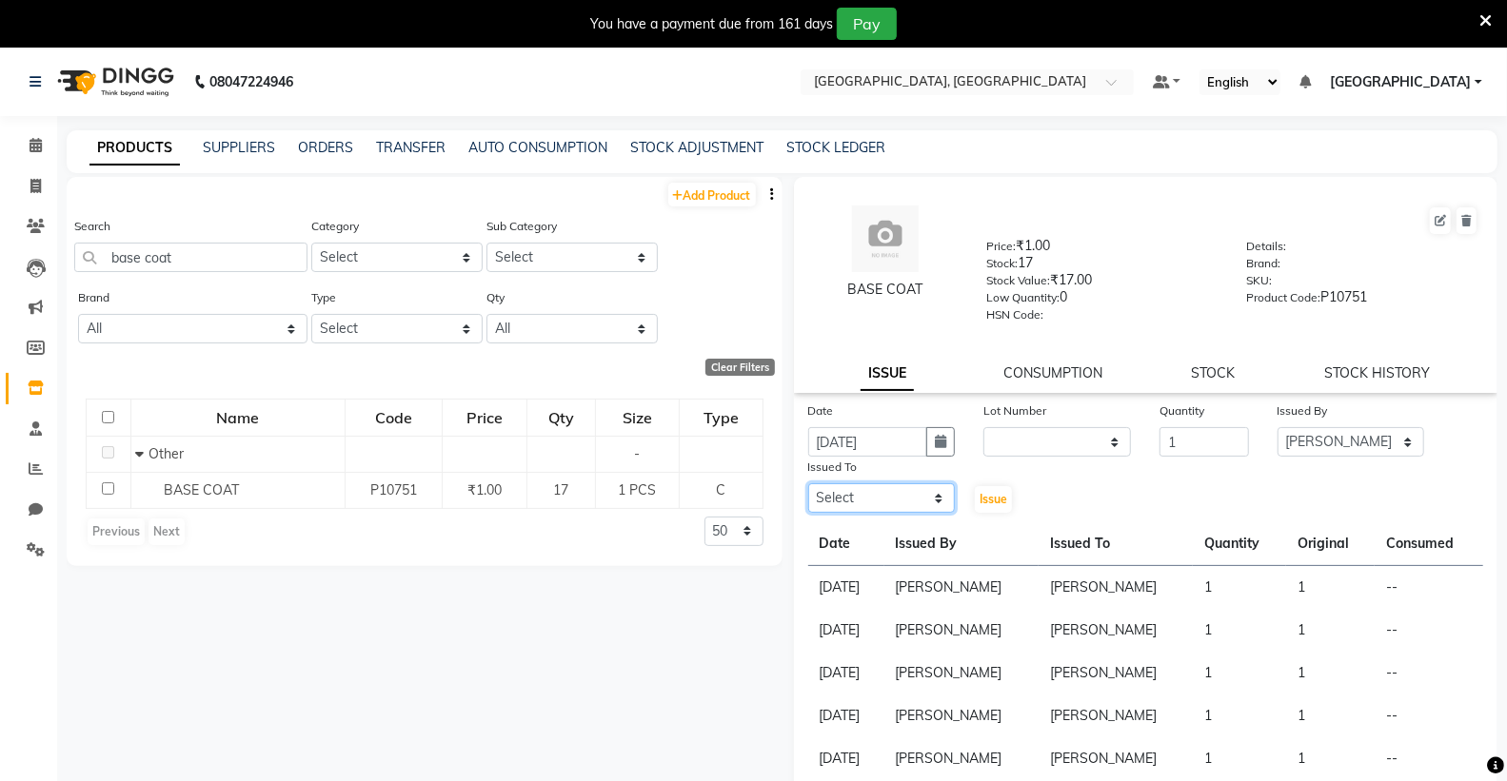
click at [838, 503] on select "Select Admin [PERSON_NAME] [PERSON_NAME] [PERSON_NAME] [PERSON_NAME] [PERSON_NA…" at bounding box center [882, 498] width 148 height 30
select select "72657"
click at [808, 484] on select "Select Admin [PERSON_NAME] [PERSON_NAME] [PERSON_NAME] [PERSON_NAME] [PERSON_NA…" at bounding box center [882, 498] width 148 height 30
click at [994, 499] on span "Issue" at bounding box center [993, 499] width 28 height 14
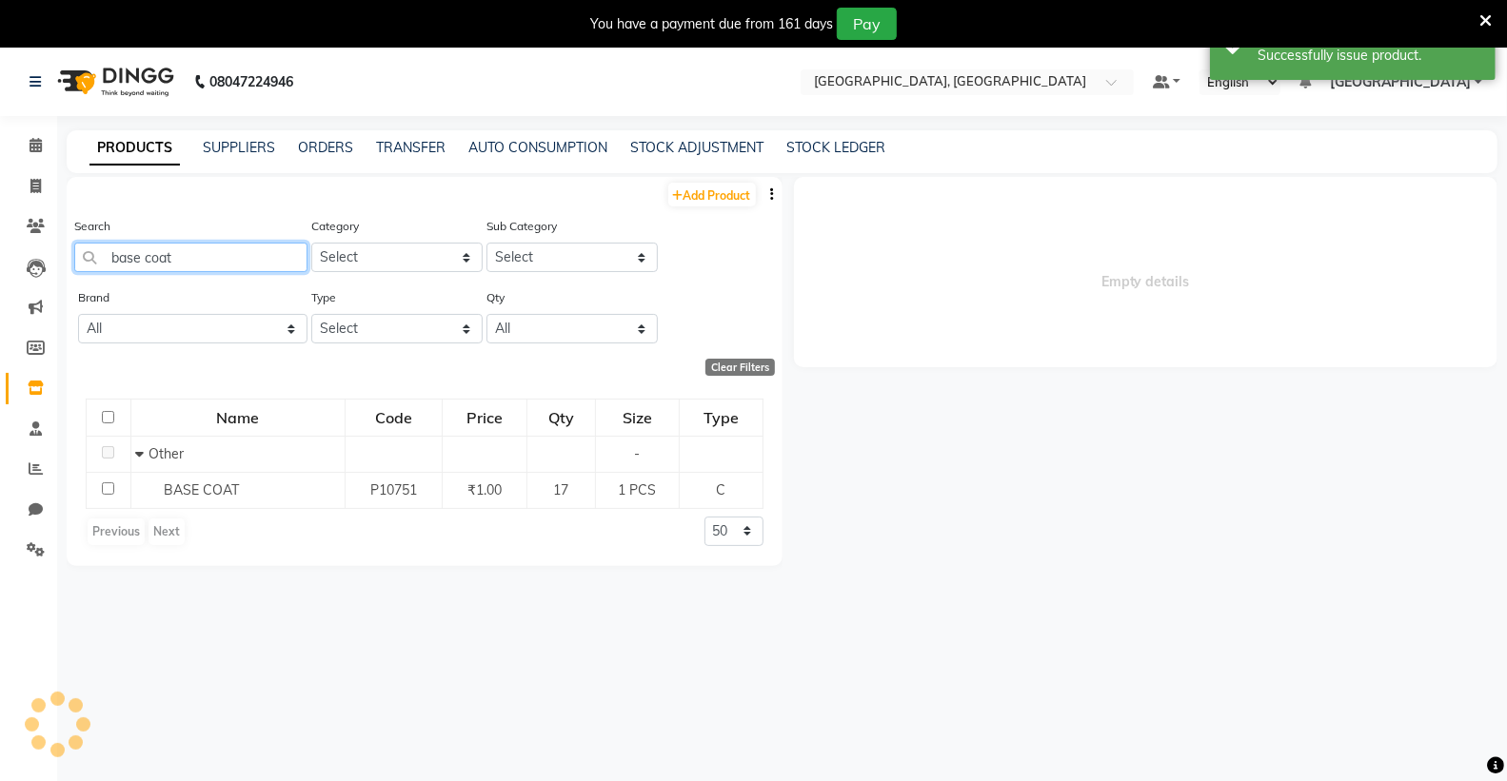
select select
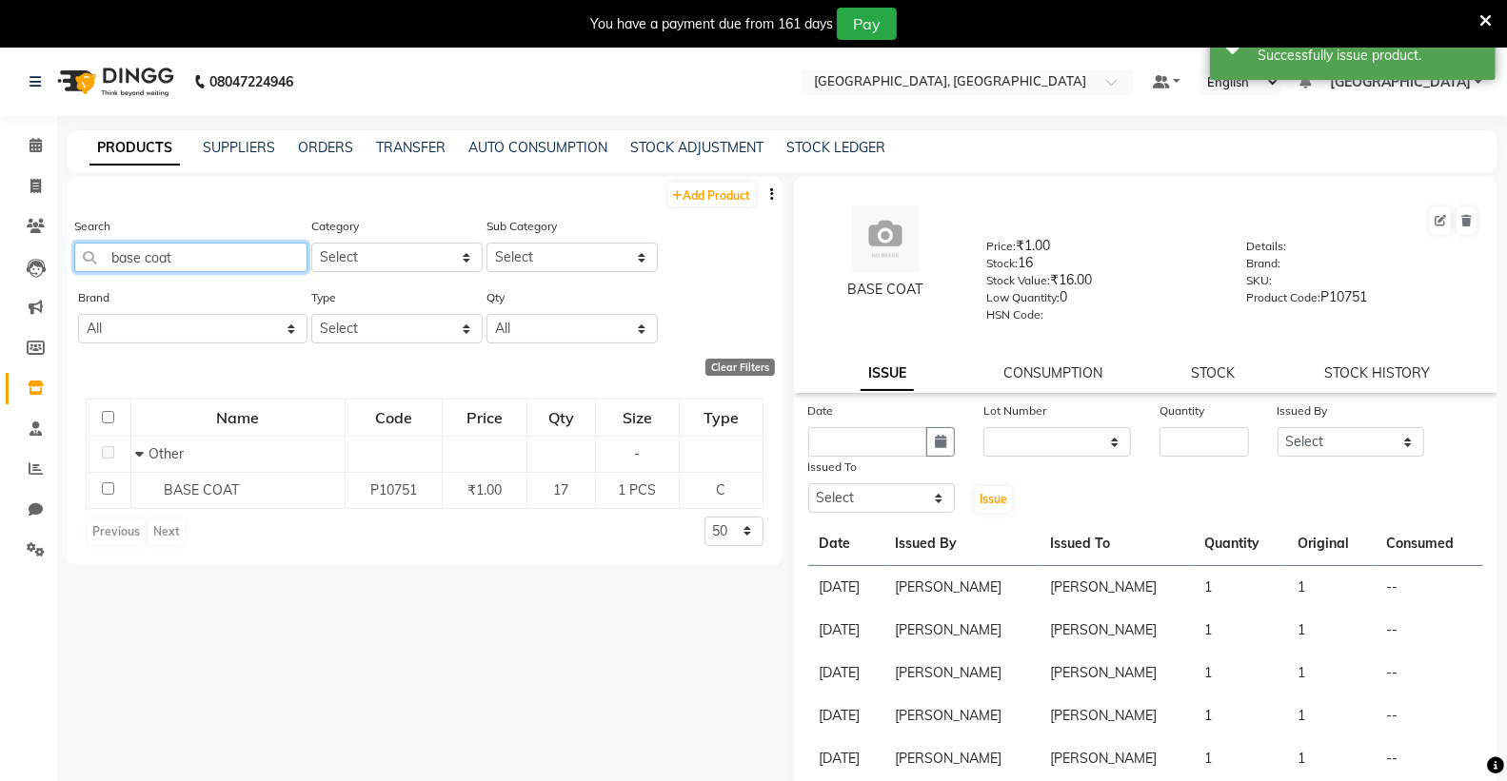
click at [246, 252] on input "base coat" at bounding box center [190, 258] width 233 height 30
type input "b"
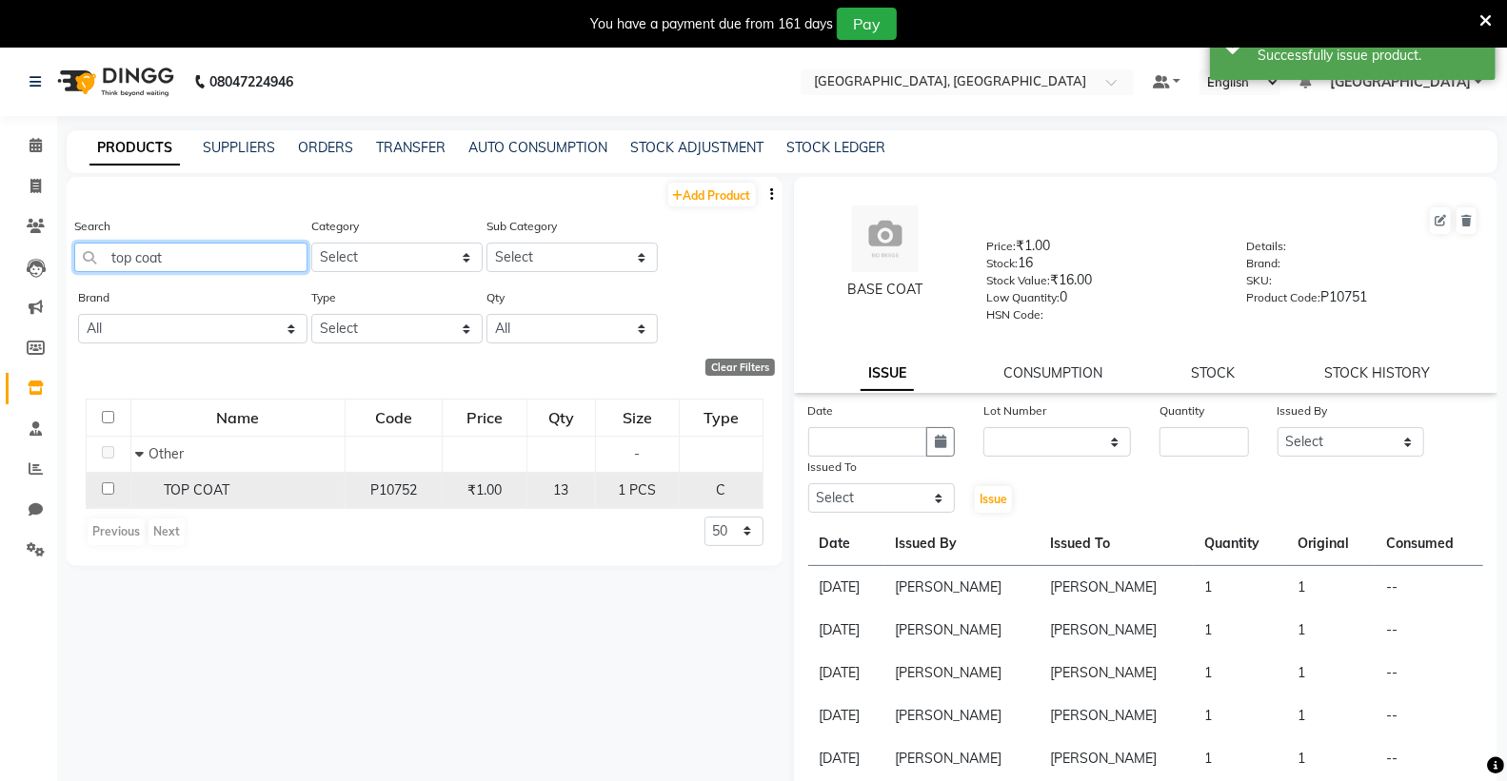
type input "top coat"
click at [228, 497] on span "TOP COAT" at bounding box center [197, 490] width 66 height 17
select select
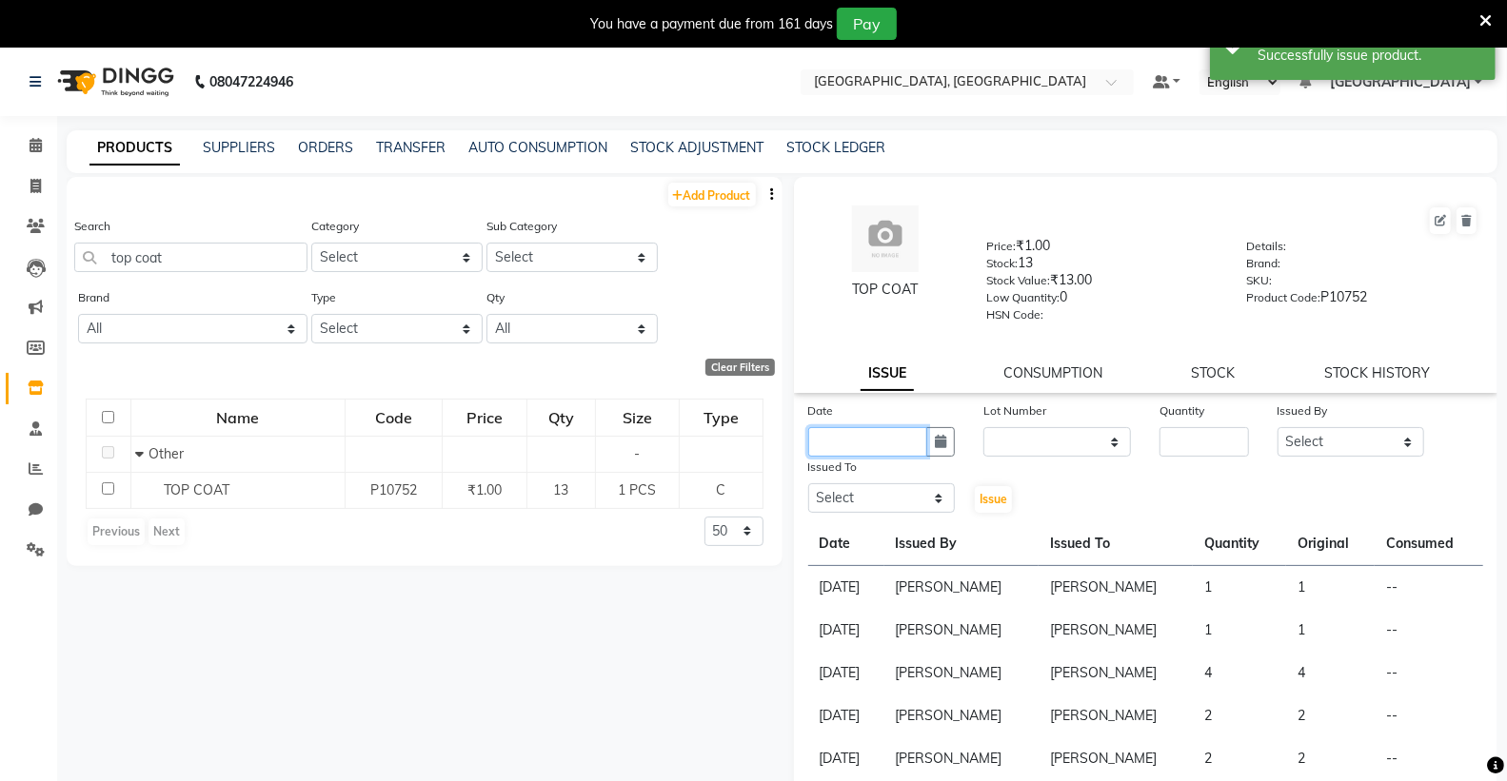
click at [833, 449] on input "text" at bounding box center [868, 442] width 120 height 30
select select "9"
select select "2025"
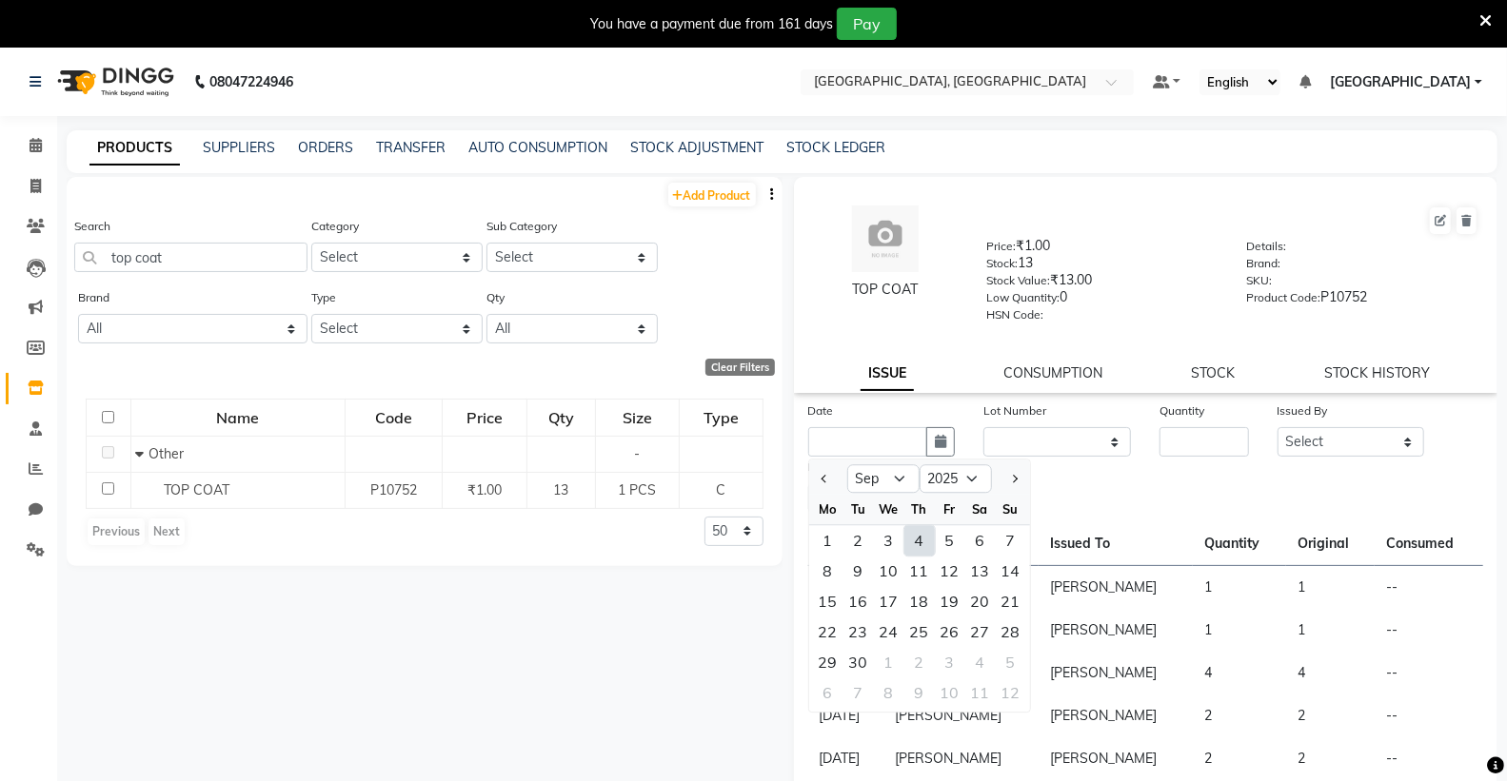
click at [917, 530] on div "4" at bounding box center [919, 540] width 30 height 30
type input "[DATE]"
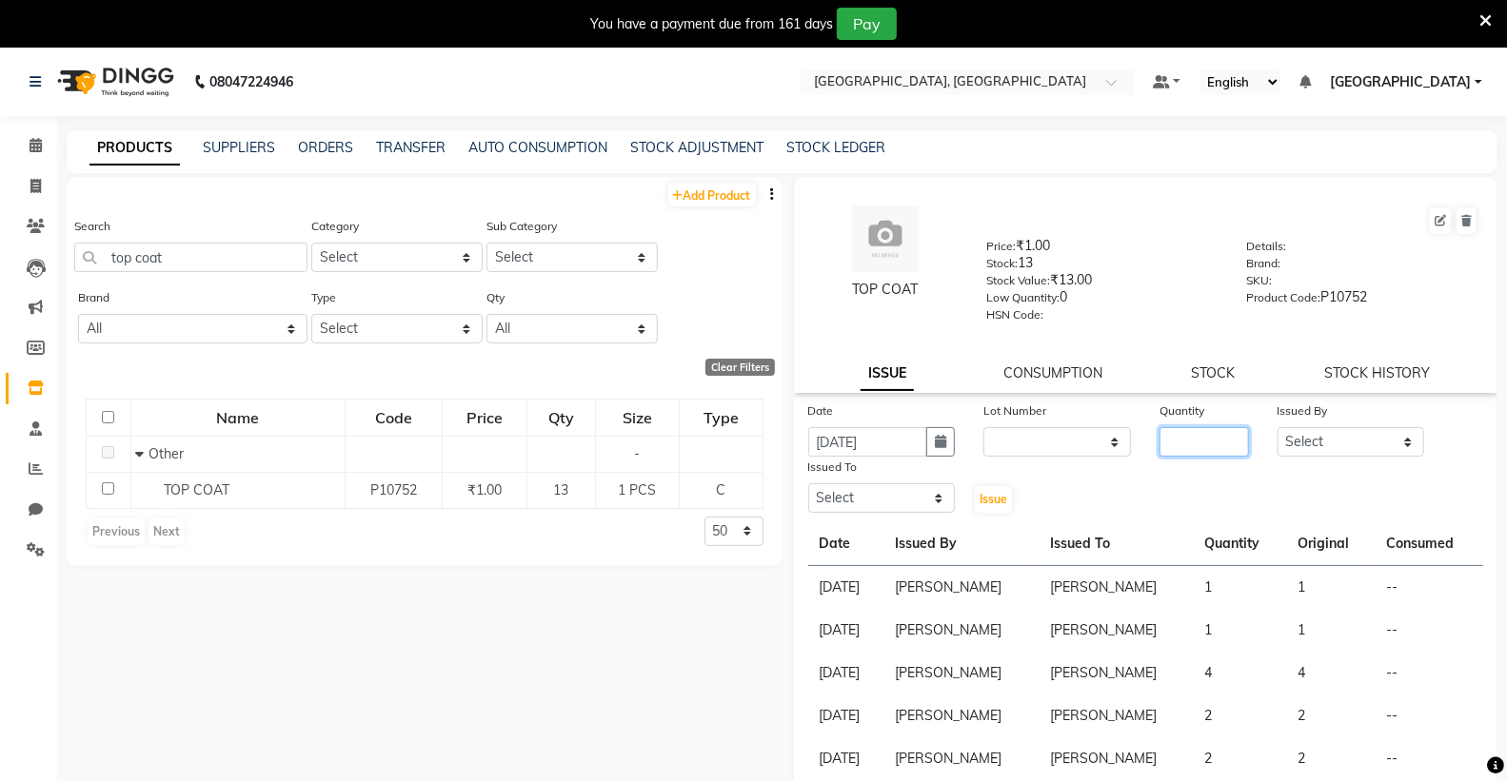
click at [1207, 433] on input "number" at bounding box center [1203, 442] width 89 height 30
type input "1"
click at [1309, 450] on select "Select Admin [PERSON_NAME] [PERSON_NAME] [PERSON_NAME] [PERSON_NAME] [PERSON_NA…" at bounding box center [1351, 442] width 148 height 30
select select "72657"
click at [1277, 428] on select "Select Admin [PERSON_NAME] [PERSON_NAME] [PERSON_NAME] [PERSON_NAME] [PERSON_NA…" at bounding box center [1351, 442] width 148 height 30
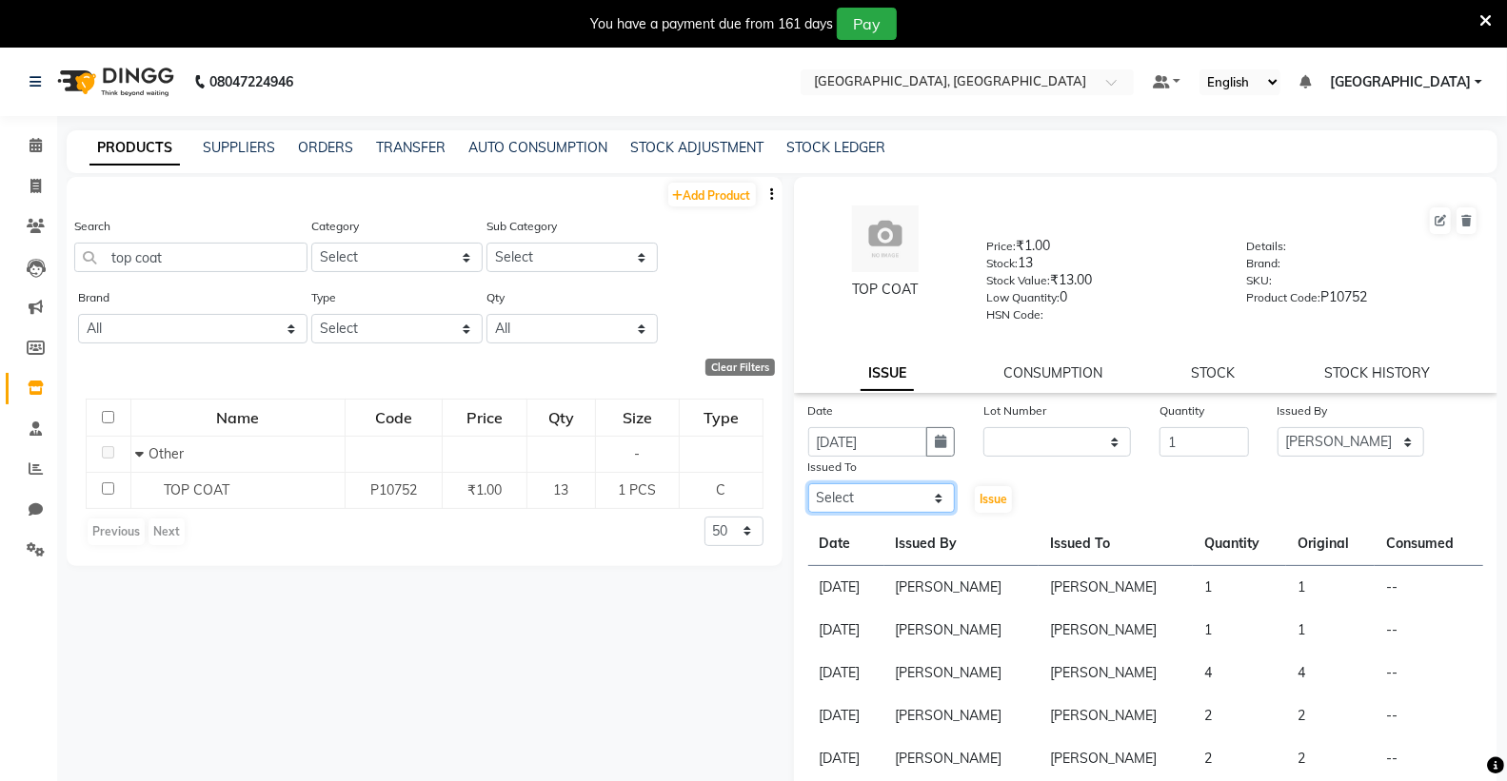
drag, startPoint x: 890, startPoint y: 490, endPoint x: 880, endPoint y: 485, distance: 10.6
click at [889, 490] on select "Select Admin [PERSON_NAME] [PERSON_NAME] [PERSON_NAME] [PERSON_NAME] [PERSON_NA…" at bounding box center [882, 498] width 148 height 30
select select "72657"
click at [808, 484] on select "Select Admin [PERSON_NAME] [PERSON_NAME] [PERSON_NAME] [PERSON_NAME] [PERSON_NA…" at bounding box center [882, 498] width 148 height 30
click at [1007, 498] on div "Issue" at bounding box center [998, 486] width 59 height 58
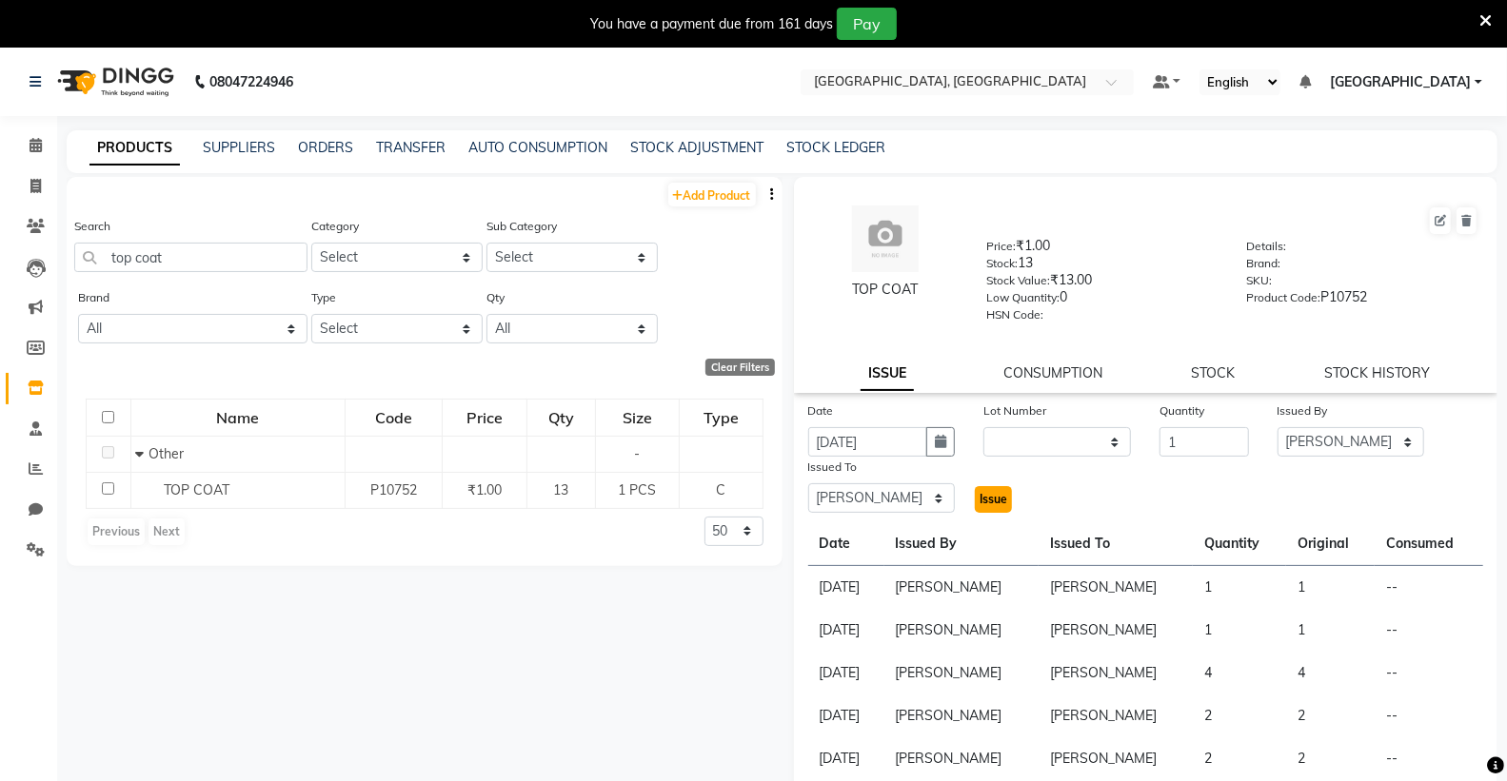
click at [986, 498] on span "Issue" at bounding box center [993, 499] width 28 height 14
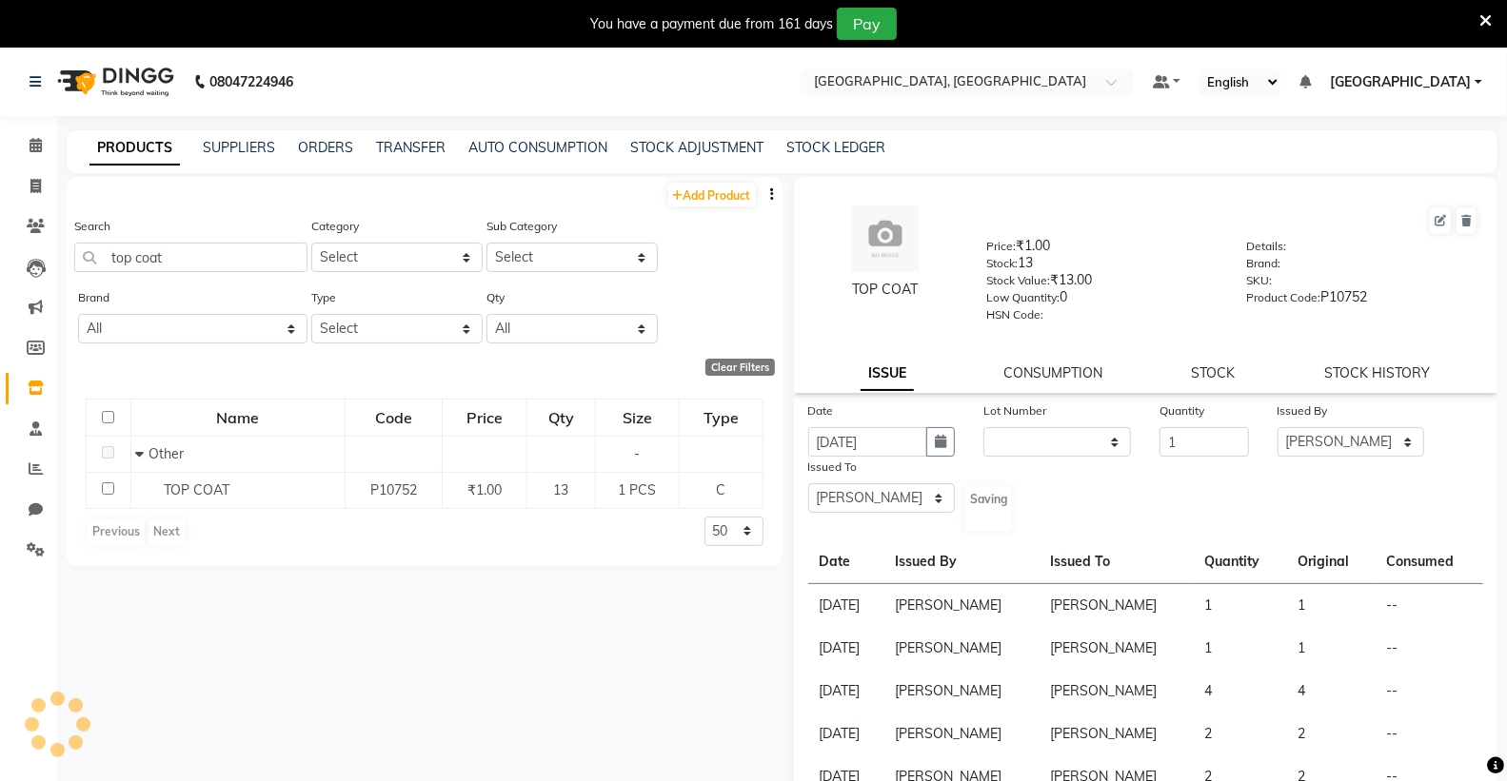
click at [643, 698] on div "Add Product Search top coat Category Select Hair Skin Makeup Personal Care Appl…" at bounding box center [425, 495] width 716 height 636
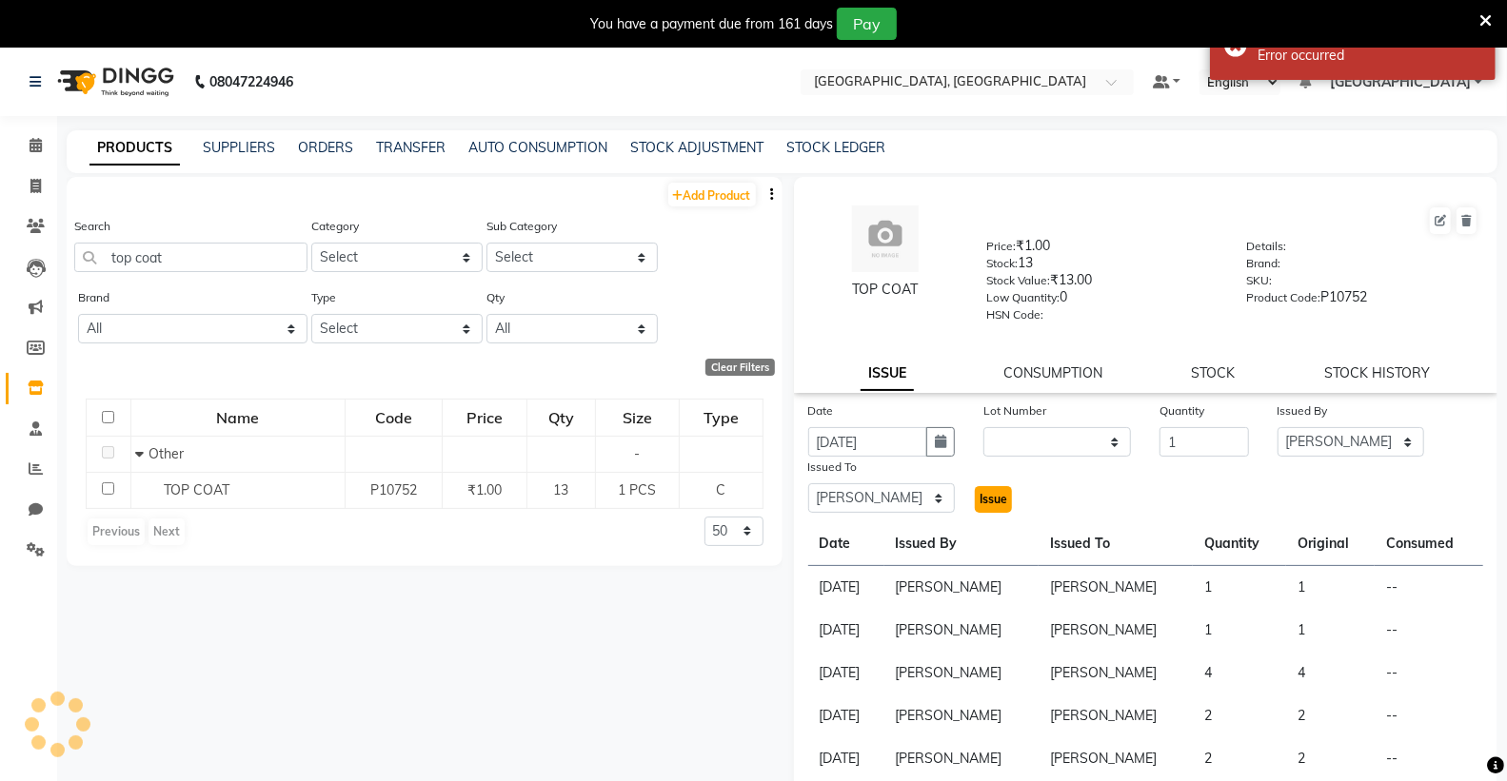
click at [985, 495] on span "Issue" at bounding box center [993, 499] width 28 height 14
click at [1381, 55] on div "Error occurred" at bounding box center [1369, 56] width 224 height 20
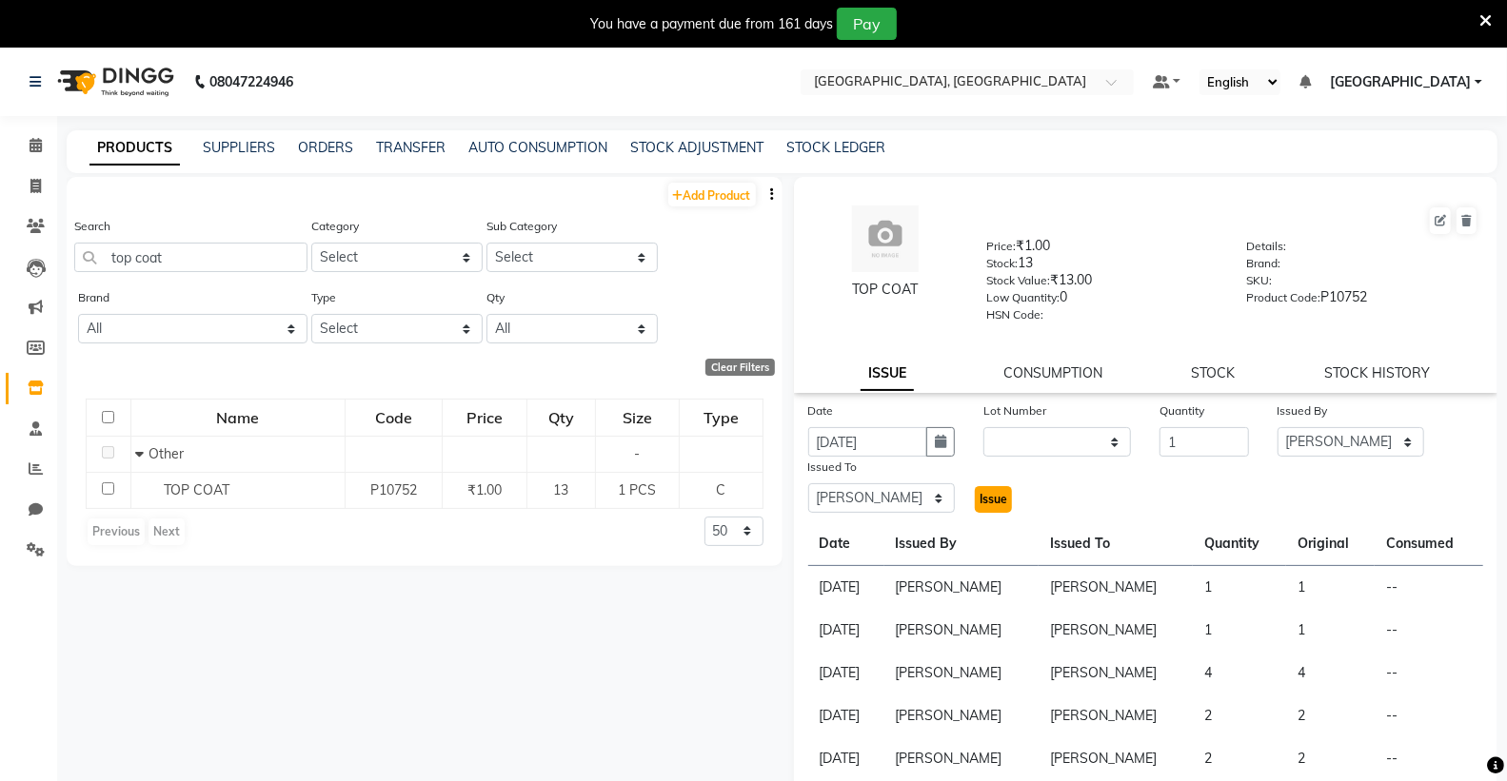
click at [988, 498] on span "Issue" at bounding box center [993, 499] width 28 height 14
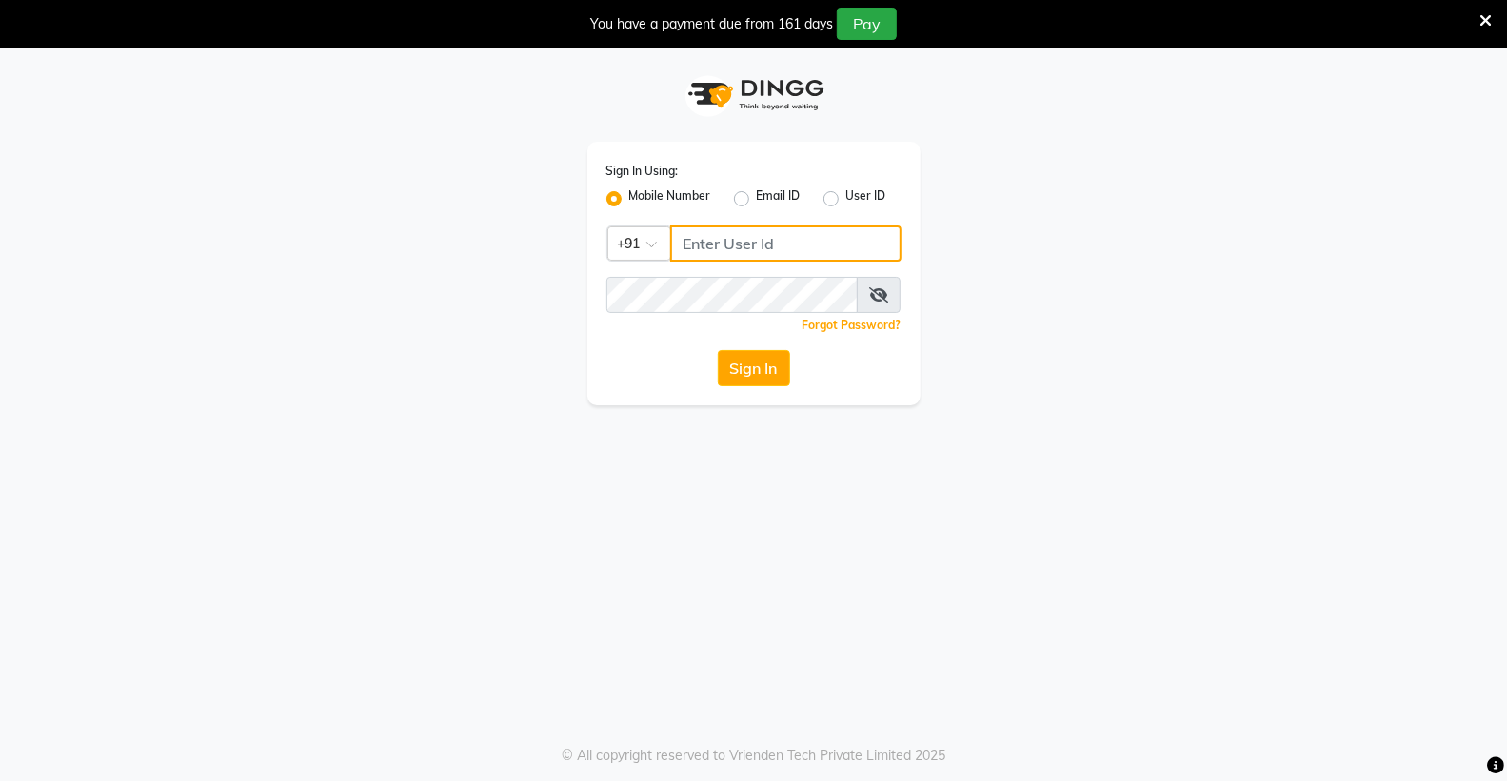
click at [723, 247] on input "Username" at bounding box center [785, 244] width 231 height 36
type input "9056166698"
drag, startPoint x: 756, startPoint y: 365, endPoint x: 764, endPoint y: 489, distance: 124.0
click at [748, 385] on button "Sign In" at bounding box center [754, 368] width 72 height 36
click at [777, 369] on button "Sign In" at bounding box center [754, 368] width 72 height 36
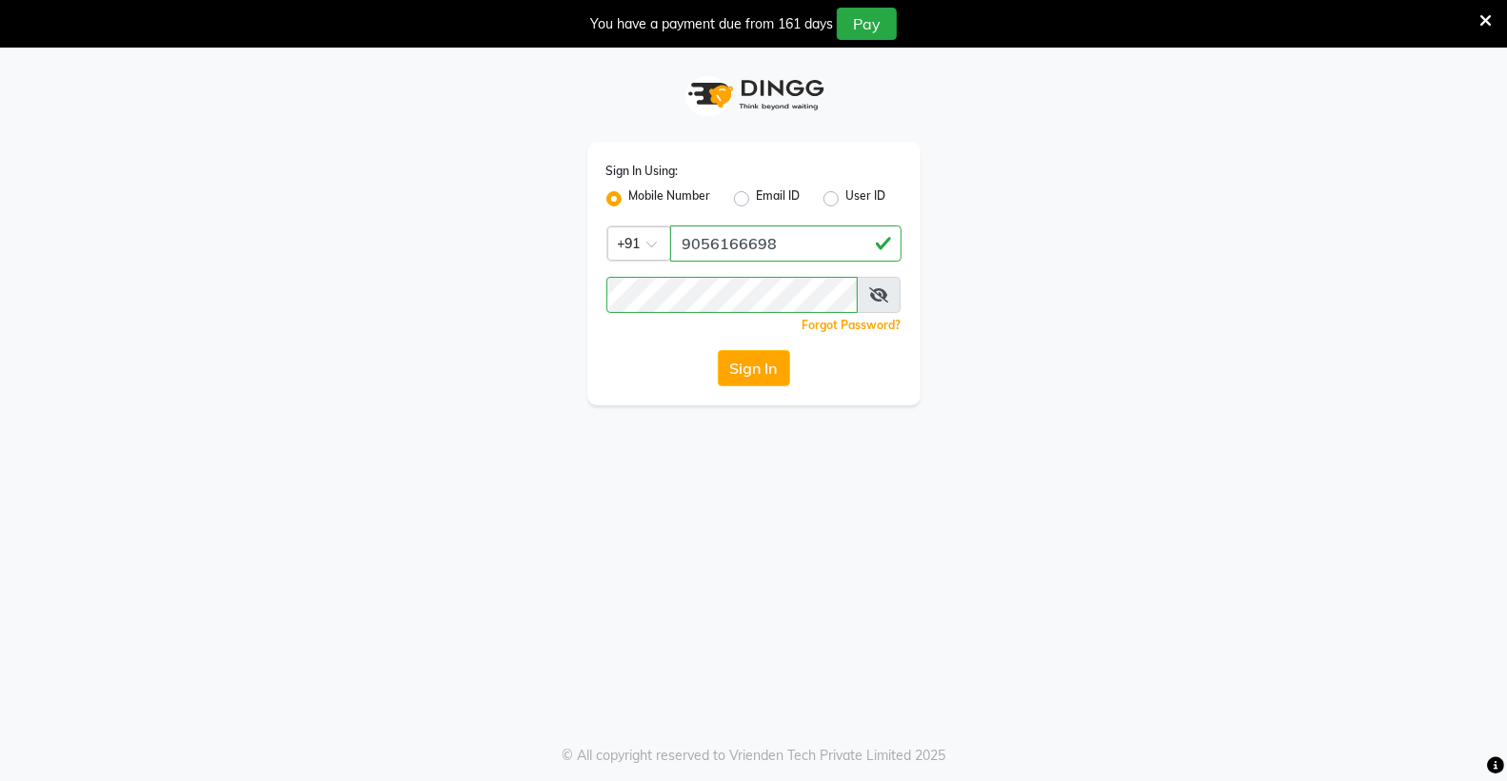
drag, startPoint x: 1041, startPoint y: 429, endPoint x: 1030, endPoint y: 402, distance: 29.9
click at [1030, 402] on div "Sign In Using: Mobile Number Email ID User ID Country Code × [PHONE_NUMBER] Rem…" at bounding box center [753, 438] width 1507 height 781
click at [771, 366] on button "Sign In" at bounding box center [754, 368] width 72 height 36
